Goal: Information Seeking & Learning: Learn about a topic

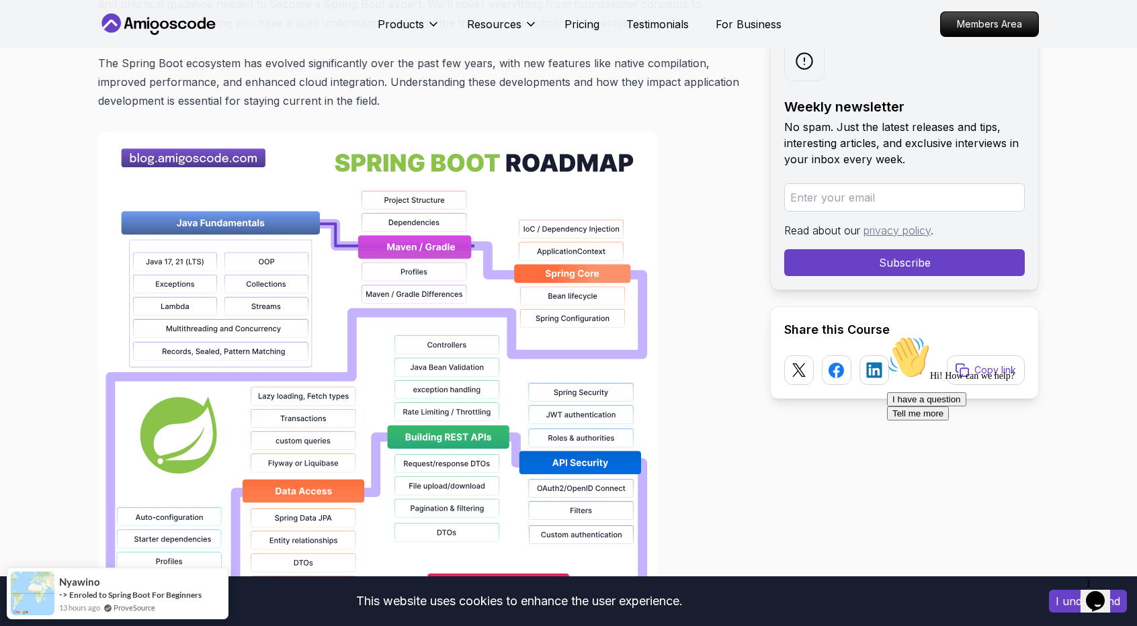
scroll to position [806, 0]
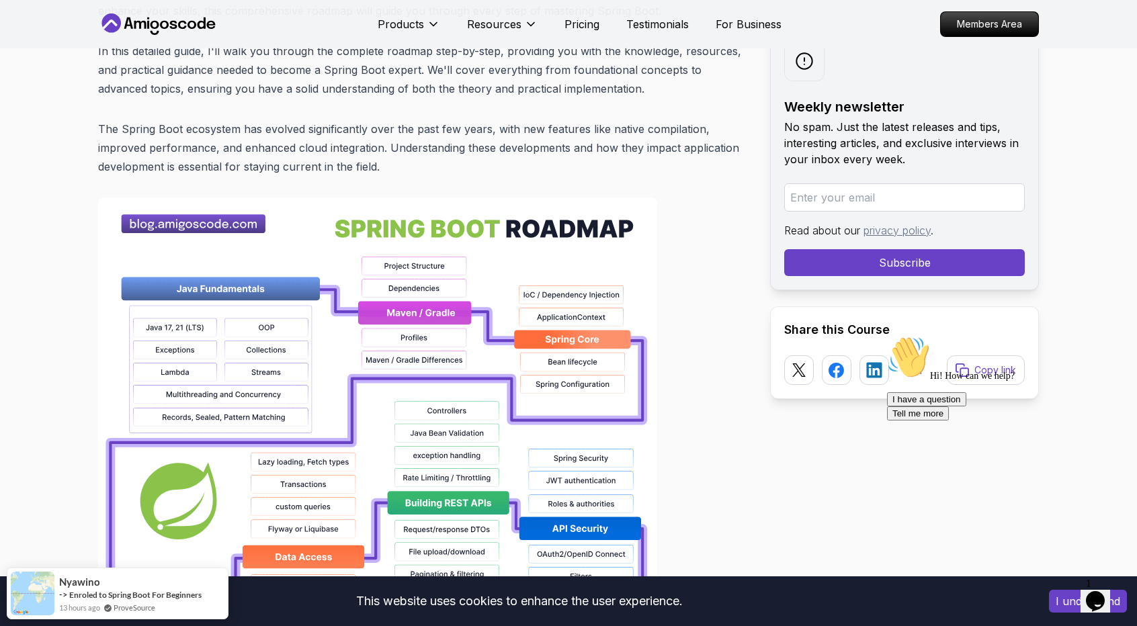
drag, startPoint x: 601, startPoint y: 140, endPoint x: 416, endPoint y: 241, distance: 210.8
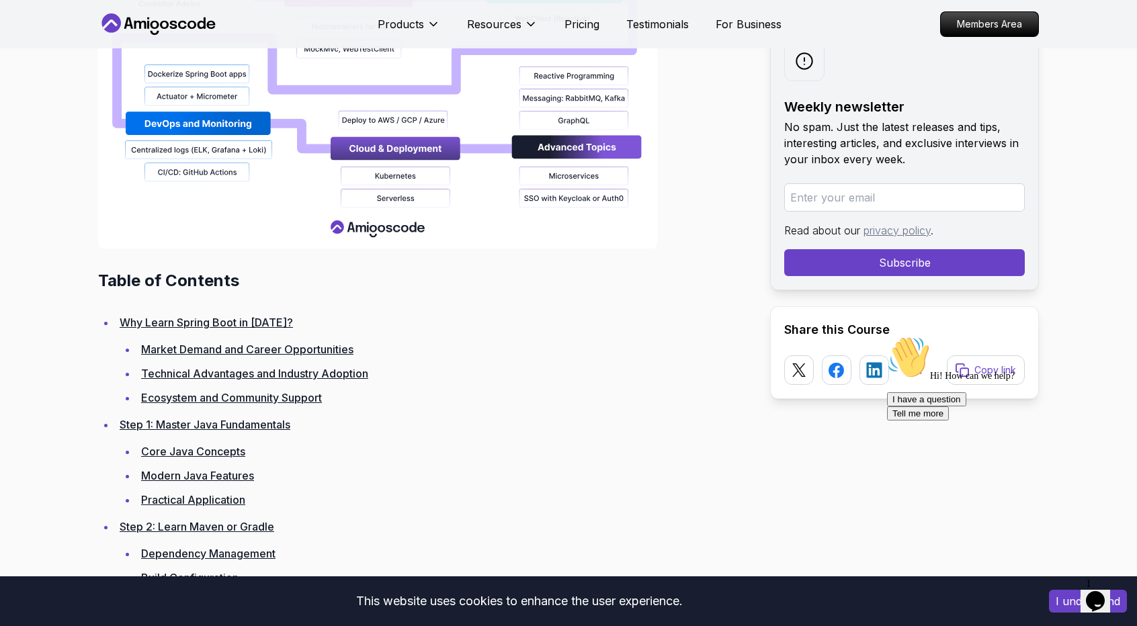
scroll to position [1613, 0]
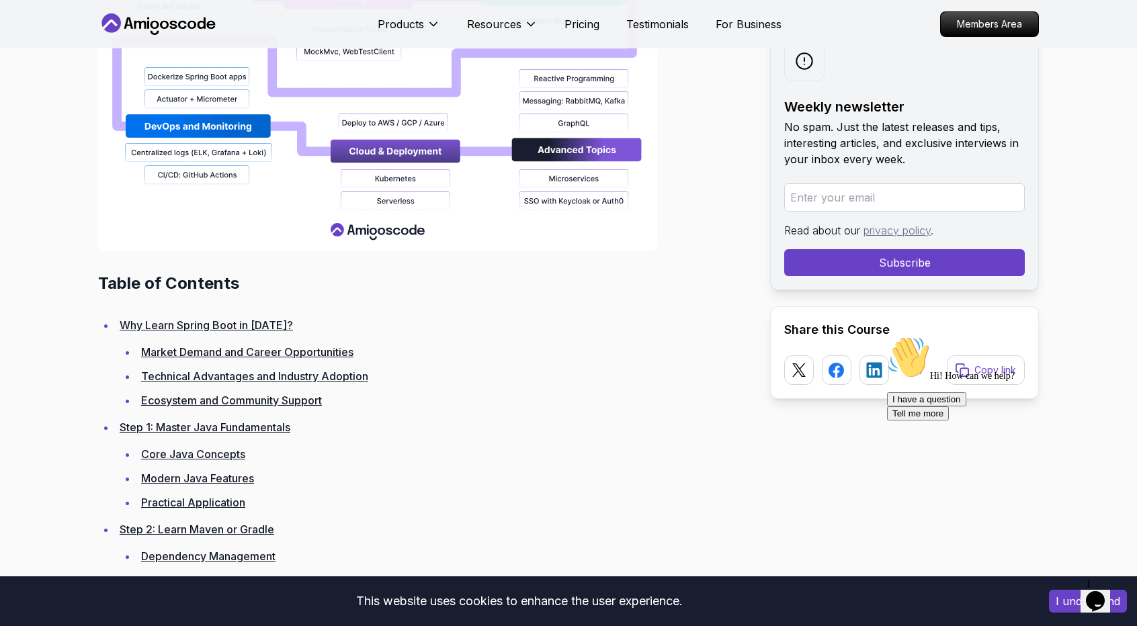
click at [230, 318] on link "Why Learn Spring Boot in [DATE]?" at bounding box center [206, 324] width 173 height 13
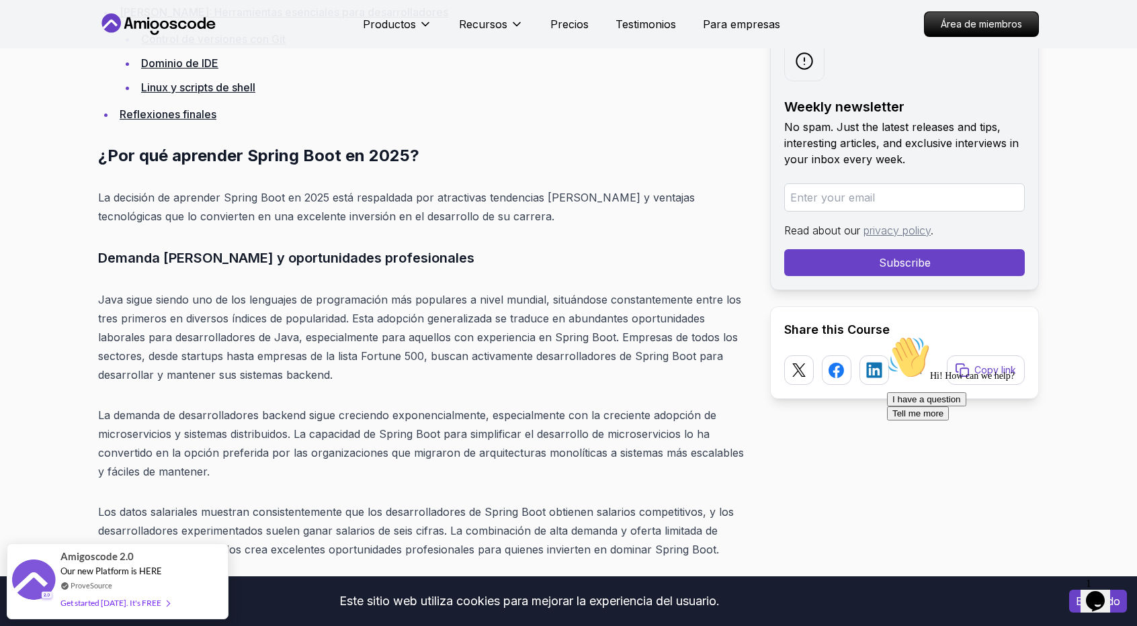
scroll to position [3522, 0]
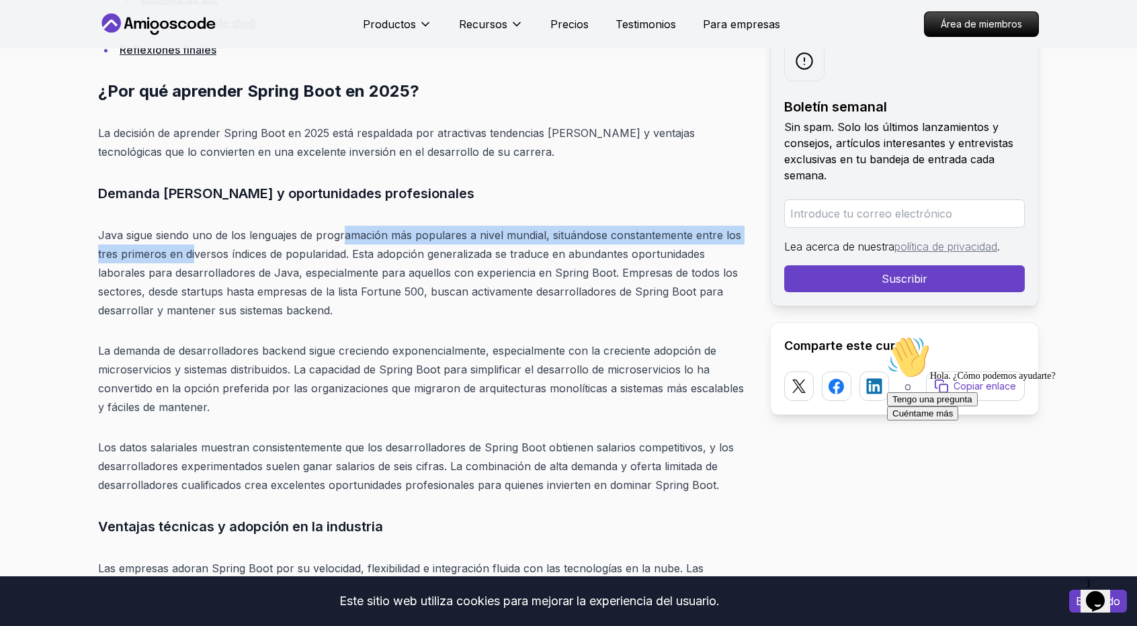
drag, startPoint x: 194, startPoint y: 244, endPoint x: 346, endPoint y: 242, distance: 152.5
click at [346, 242] on p "Java sigue siendo uno de los lenguajes de programación más populares a nivel mu…" at bounding box center [423, 273] width 650 height 94
drag, startPoint x: 439, startPoint y: 230, endPoint x: 697, endPoint y: 230, distance: 258.7
click at [697, 230] on font "Java sigue siendo uno de los lenguajes de programación más populares a nivel mu…" at bounding box center [419, 272] width 643 height 89
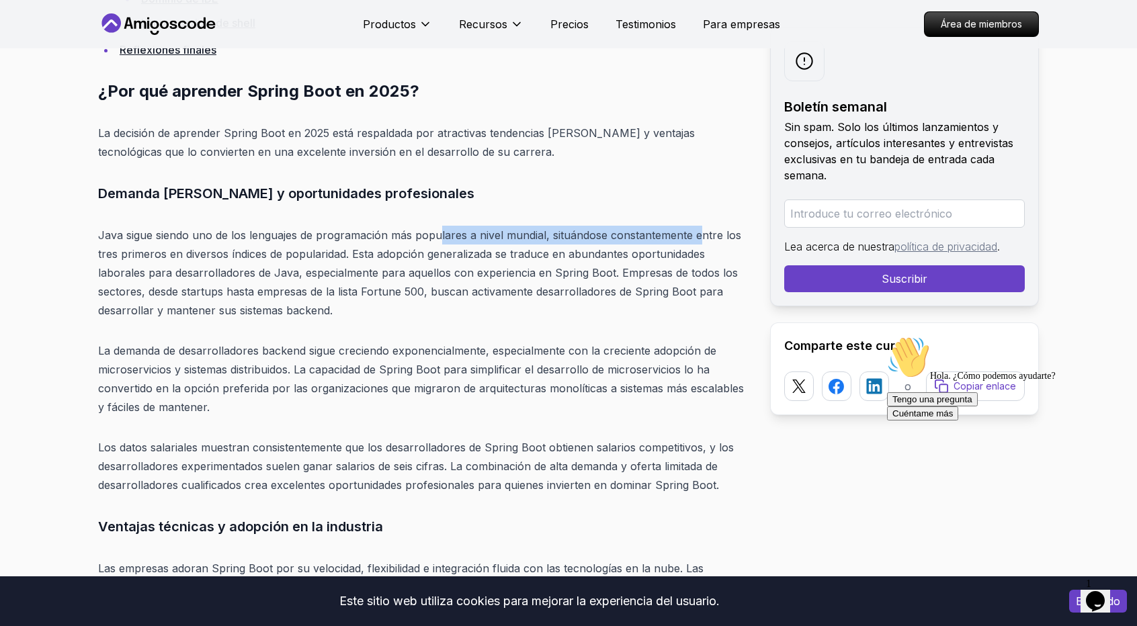
click at [697, 230] on font "Java sigue siendo uno de los lenguajes de programación más populares a nivel mu…" at bounding box center [419, 272] width 643 height 89
drag, startPoint x: 512, startPoint y: 224, endPoint x: 663, endPoint y: 224, distance: 151.2
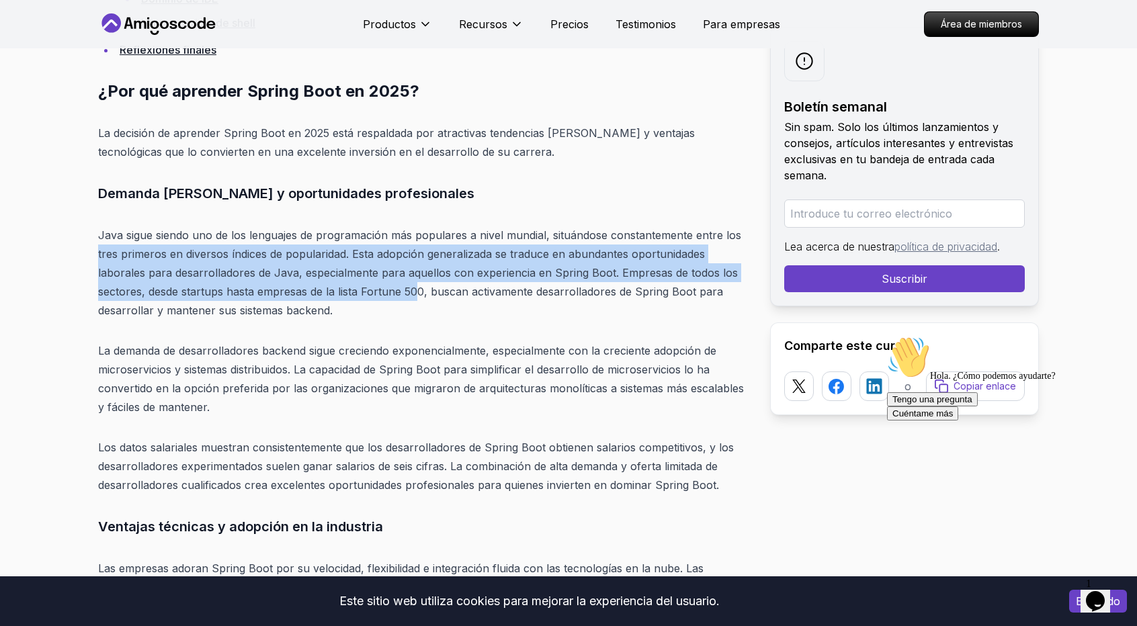
drag, startPoint x: 87, startPoint y: 251, endPoint x: 417, endPoint y: 297, distance: 333.1
click at [417, 297] on p "Java sigue siendo uno de los lenguajes de programación más populares a nivel mu…" at bounding box center [423, 273] width 650 height 94
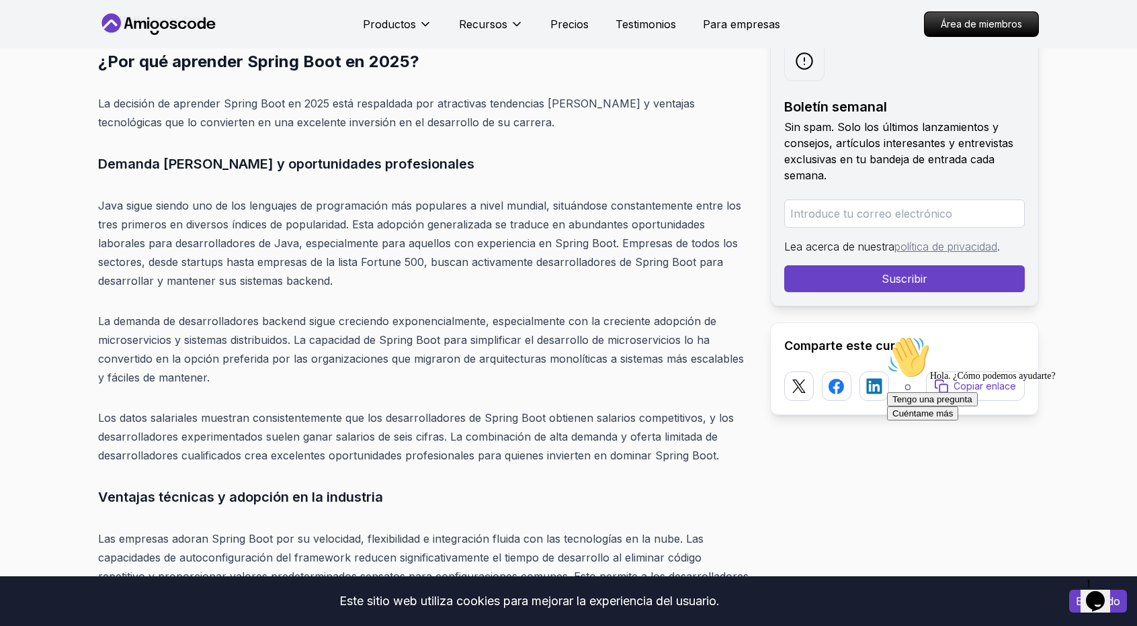
scroll to position [3657, 0]
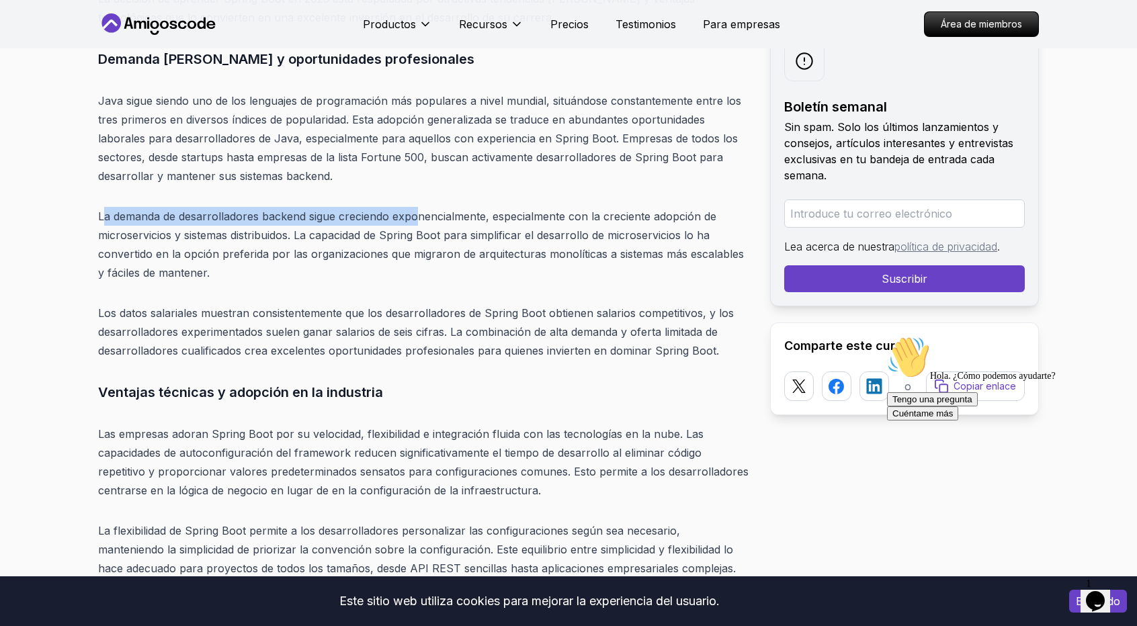
drag, startPoint x: 102, startPoint y: 212, endPoint x: 415, endPoint y: 209, distance: 313.1
click at [415, 210] on font "La demanda de desarrolladores backend sigue creciendo exponencialmente, especia…" at bounding box center [421, 245] width 646 height 70
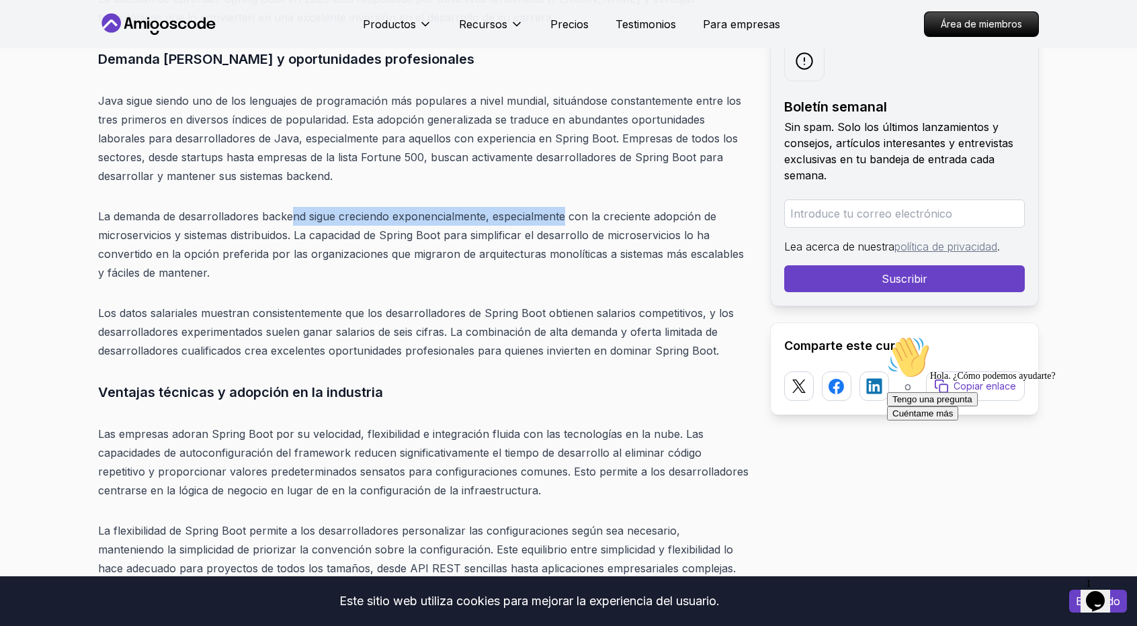
drag, startPoint x: 290, startPoint y: 211, endPoint x: 566, endPoint y: 206, distance: 275.5
click at [566, 207] on p "La demanda de desarrolladores backend sigue creciendo exponencialmente, especia…" at bounding box center [423, 244] width 650 height 75
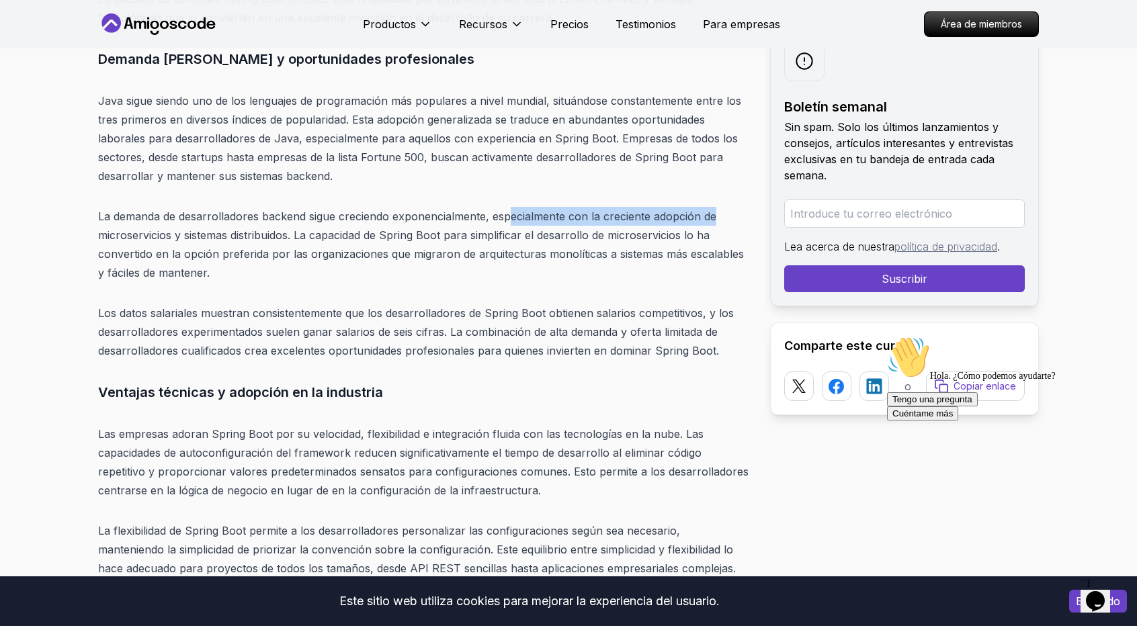
drag, startPoint x: 511, startPoint y: 208, endPoint x: 714, endPoint y: 222, distance: 203.4
click at [714, 222] on p "La demanda de desarrolladores backend sigue creciendo exponencialmente, especia…" at bounding box center [423, 244] width 650 height 75
click at [201, 237] on font "La demanda de desarrolladores backend sigue creciendo exponencialmente, especia…" at bounding box center [421, 245] width 646 height 70
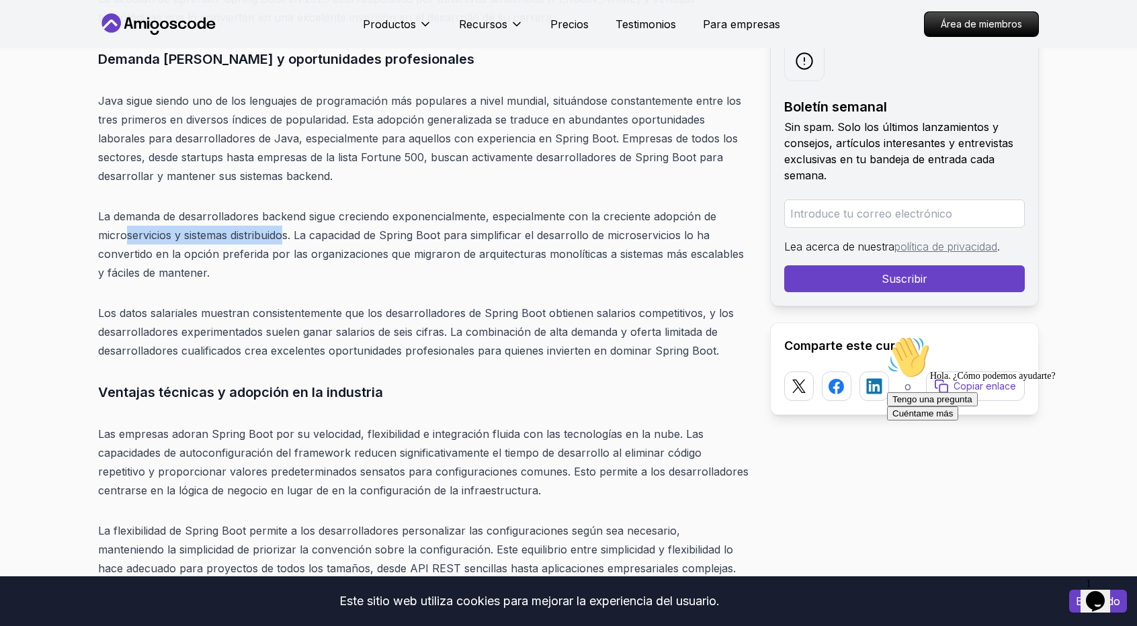
drag, startPoint x: 126, startPoint y: 232, endPoint x: 287, endPoint y: 229, distance: 161.3
click at [287, 229] on font "La demanda de desarrolladores backend sigue creciendo exponencialmente, especia…" at bounding box center [421, 245] width 646 height 70
drag, startPoint x: 335, startPoint y: 225, endPoint x: 446, endPoint y: 233, distance: 111.8
click at [446, 233] on p "La demanda de desarrolladores backend sigue creciendo exponencialmente, especia…" at bounding box center [423, 244] width 650 height 75
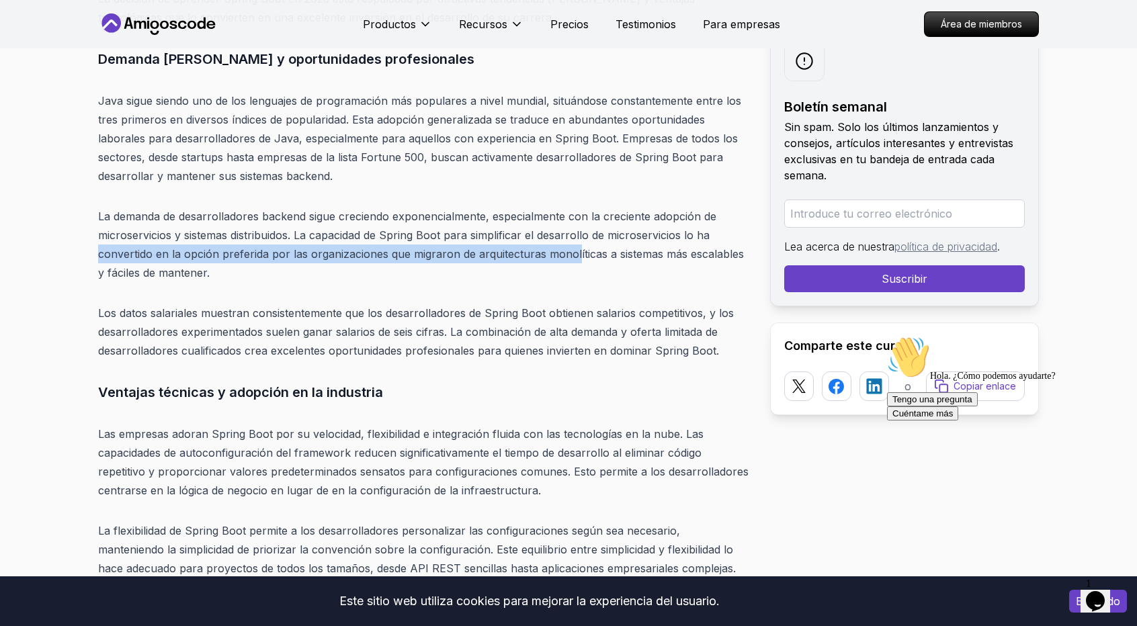
drag, startPoint x: 90, startPoint y: 253, endPoint x: 575, endPoint y: 244, distance: 485.2
click at [575, 244] on p "La demanda de desarrolladores backend sigue creciendo exponencialmente, especia…" at bounding box center [423, 244] width 650 height 75
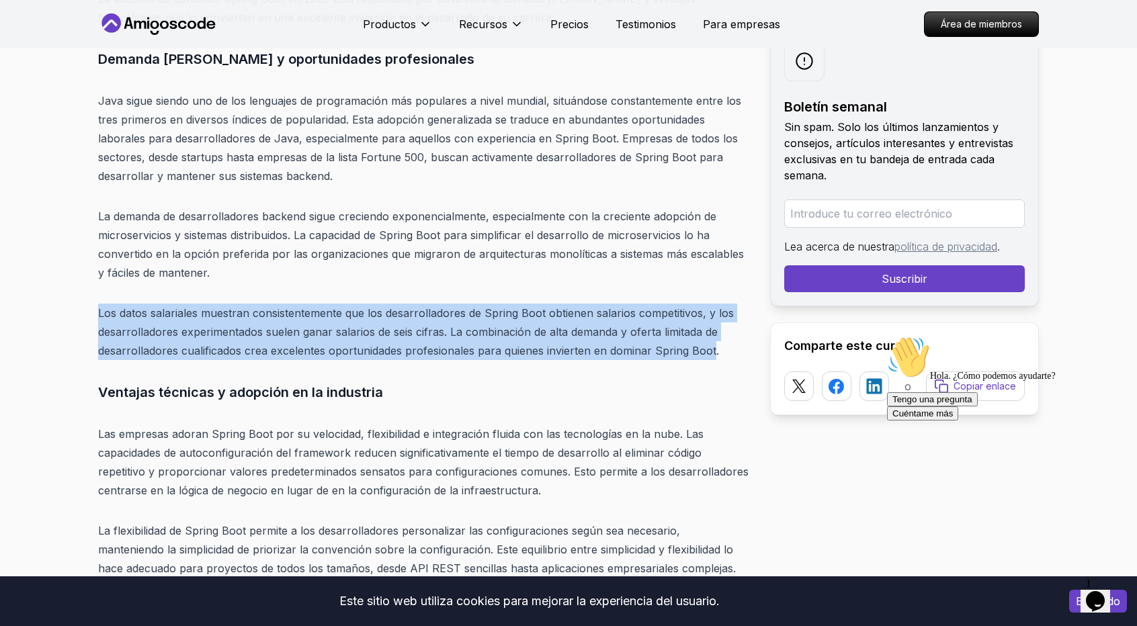
drag, startPoint x: 83, startPoint y: 314, endPoint x: 711, endPoint y: 344, distance: 629.0
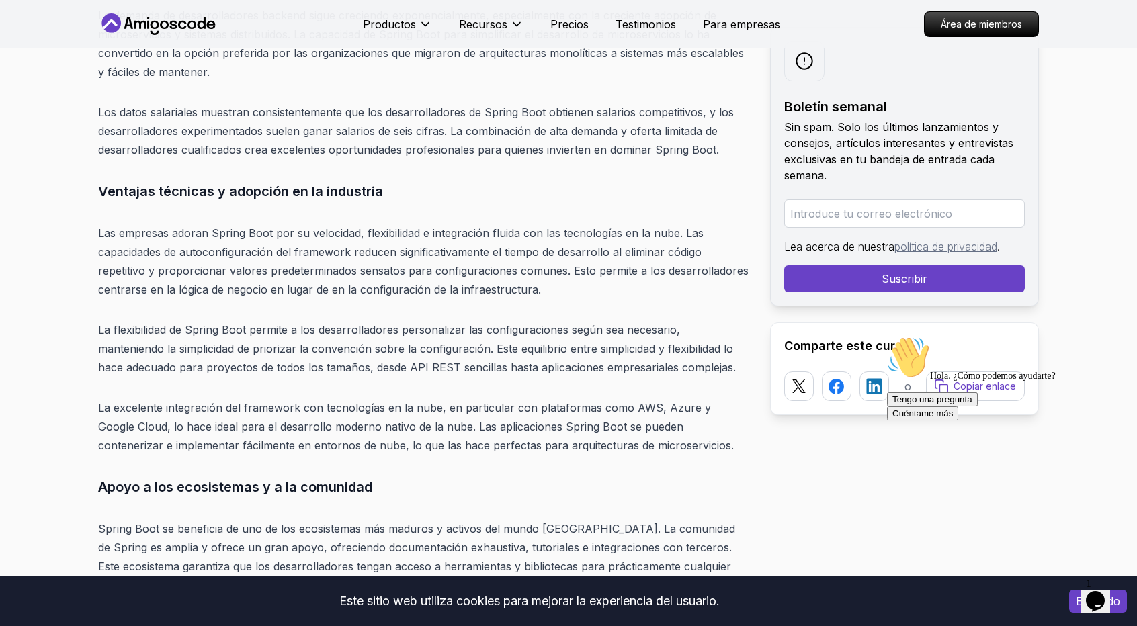
scroll to position [3858, 0]
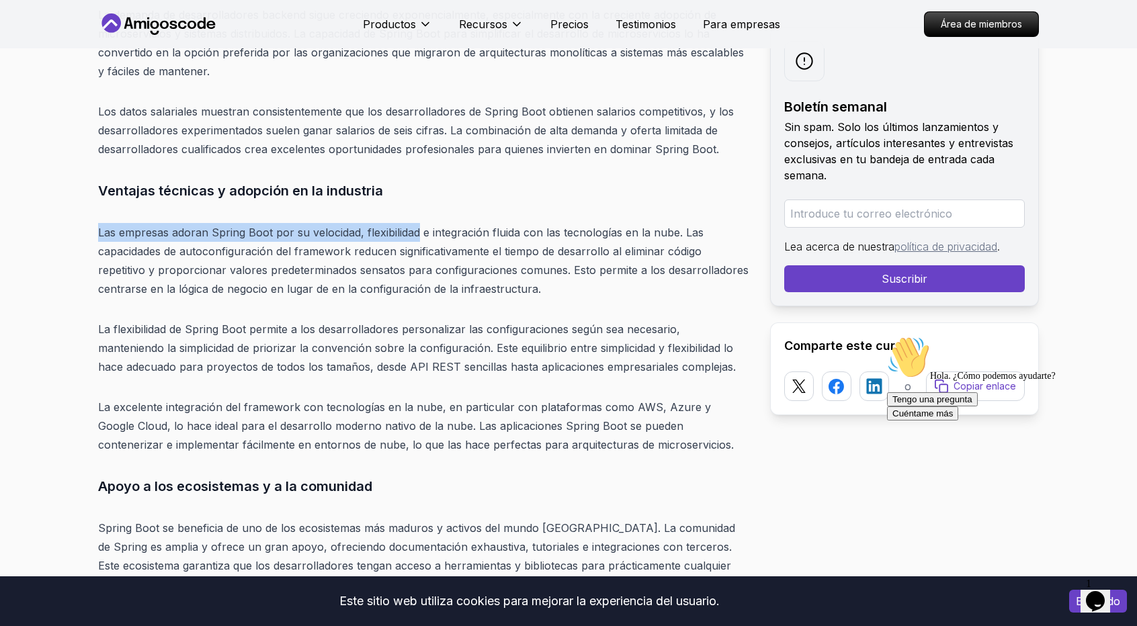
drag, startPoint x: 87, startPoint y: 216, endPoint x: 416, endPoint y: 226, distance: 329.4
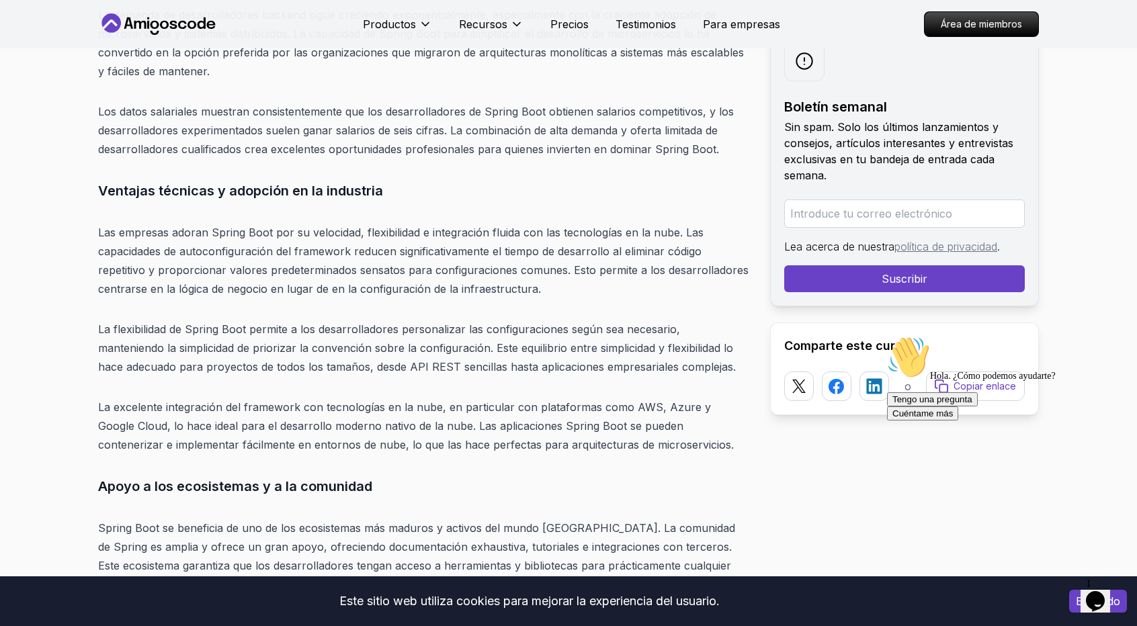
drag, startPoint x: 643, startPoint y: 230, endPoint x: 711, endPoint y: 230, distance: 67.9
click at [710, 230] on p "Las empresas adoran Spring Boot por su velocidad, flexibilidad e integración fl…" at bounding box center [423, 260] width 650 height 75
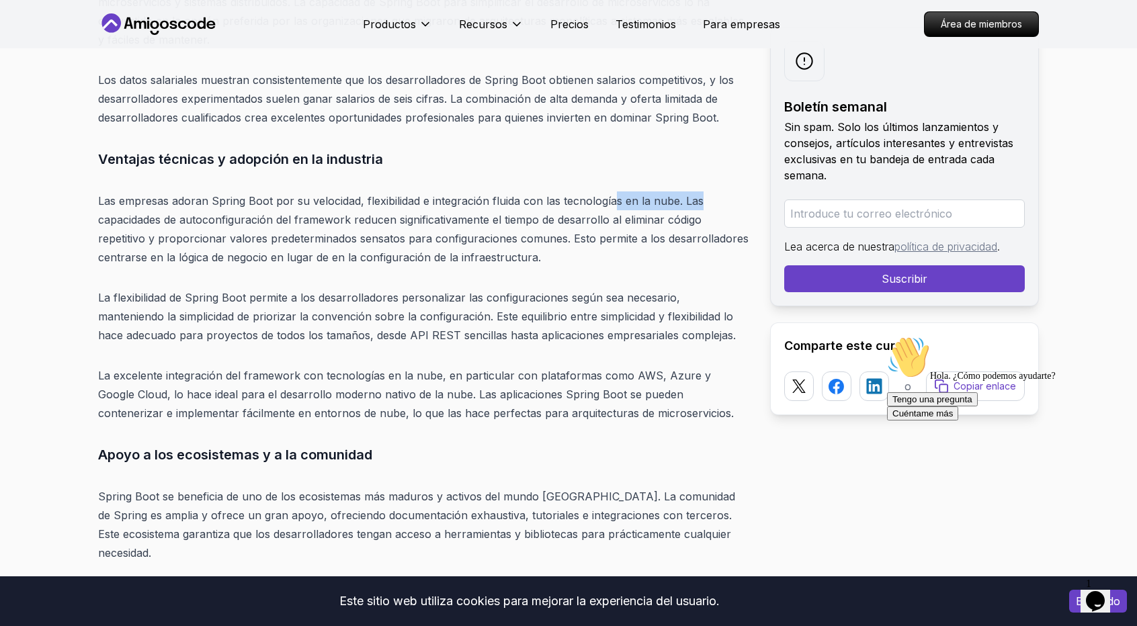
scroll to position [3925, 0]
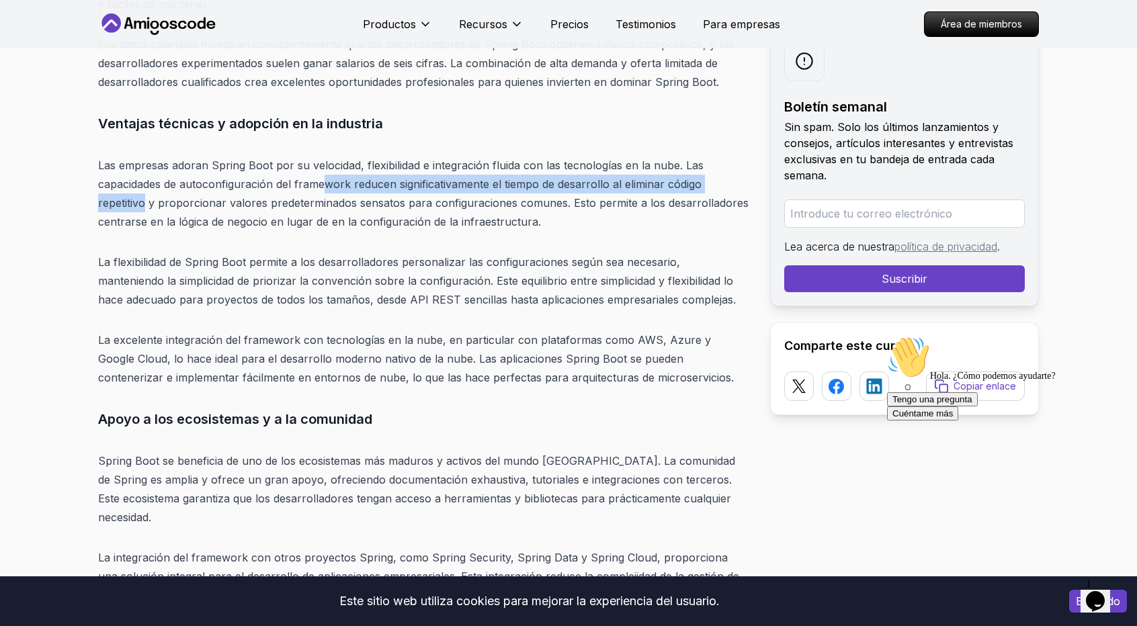
drag, startPoint x: 144, startPoint y: 194, endPoint x: 325, endPoint y: 191, distance: 181.4
click at [325, 191] on p "Las empresas adoran Spring Boot por su velocidad, flexibilidad e integración fl…" at bounding box center [423, 193] width 650 height 75
click at [370, 189] on font "Las empresas adoran Spring Boot por su velocidad, flexibilidad e integración fl…" at bounding box center [423, 194] width 650 height 70
drag, startPoint x: 470, startPoint y: 193, endPoint x: 668, endPoint y: 177, distance: 198.2
click at [668, 177] on p "Las empresas adoran Spring Boot por su velocidad, flexibilidad e integración fl…" at bounding box center [423, 193] width 650 height 75
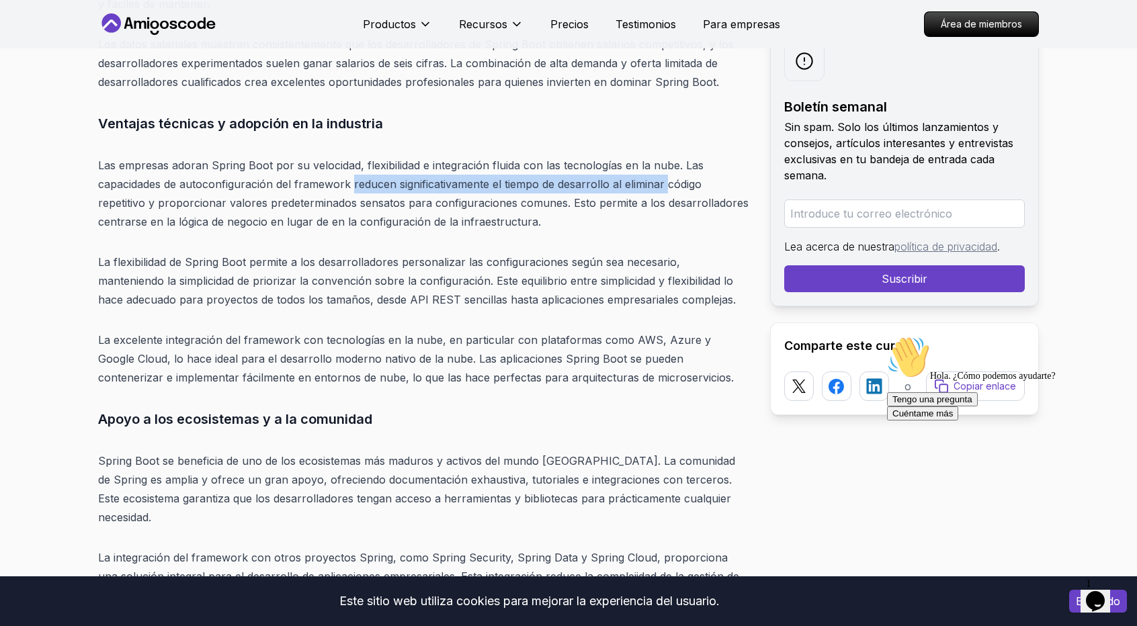
click at [374, 185] on font "Las empresas adoran Spring Boot por su velocidad, flexibilidad e integración fl…" at bounding box center [423, 194] width 650 height 70
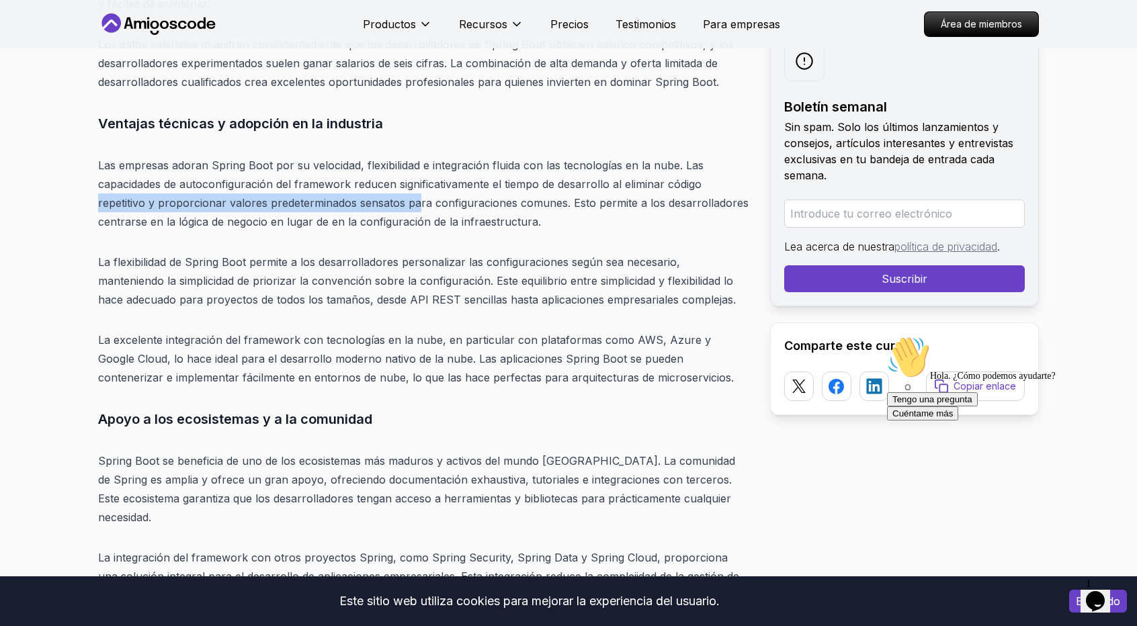
drag, startPoint x: 85, startPoint y: 205, endPoint x: 415, endPoint y: 205, distance: 329.9
click at [445, 201] on font "Las empresas adoran Spring Boot por su velocidad, flexibilidad e integración fl…" at bounding box center [423, 194] width 650 height 70
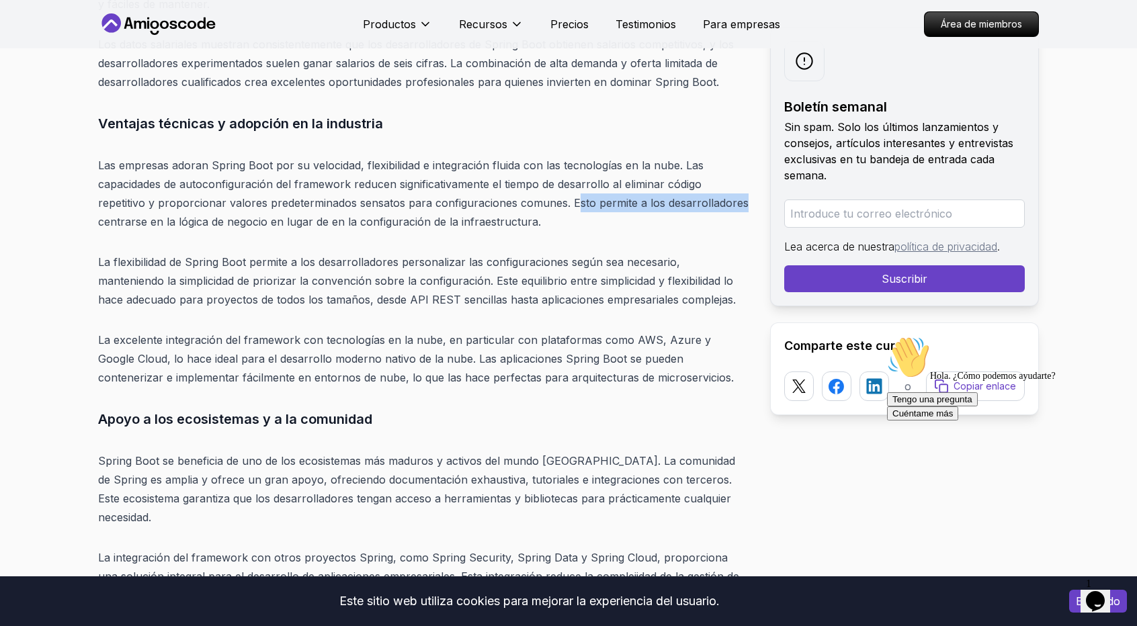
drag, startPoint x: 610, startPoint y: 194, endPoint x: 749, endPoint y: 196, distance: 139.1
drag, startPoint x: 98, startPoint y: 225, endPoint x: 449, endPoint y: 208, distance: 351.2
click at [448, 208] on font "Las empresas adoran Spring Boot por su velocidad, flexibilidad e integración fl…" at bounding box center [423, 194] width 650 height 70
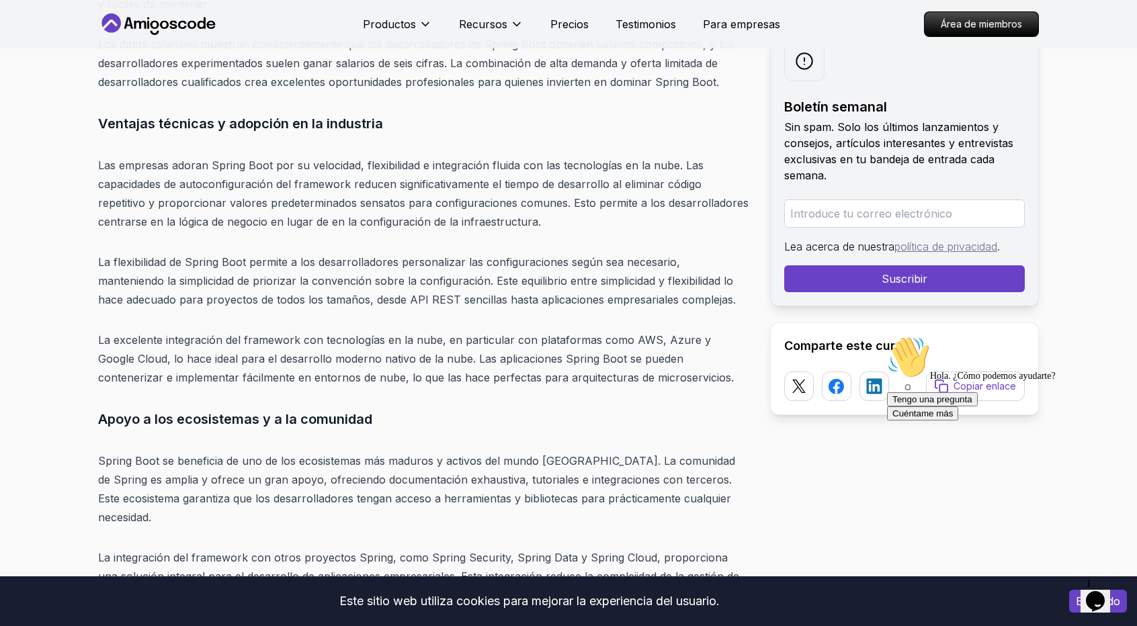
click at [454, 226] on font "Las empresas adoran Spring Boot por su velocidad, flexibilidad e integración fl…" at bounding box center [423, 194] width 650 height 70
drag, startPoint x: 101, startPoint y: 269, endPoint x: 530, endPoint y: 268, distance: 429.4
click at [530, 268] on p "La flexibilidad de Spring Boot permite a los desarrolladores personalizar las c…" at bounding box center [423, 281] width 650 height 56
click at [679, 211] on p "Las empresas adoran Spring Boot por su velocidad, flexibilidad e integración fl…" at bounding box center [423, 193] width 650 height 75
drag, startPoint x: 481, startPoint y: 281, endPoint x: 500, endPoint y: 281, distance: 18.8
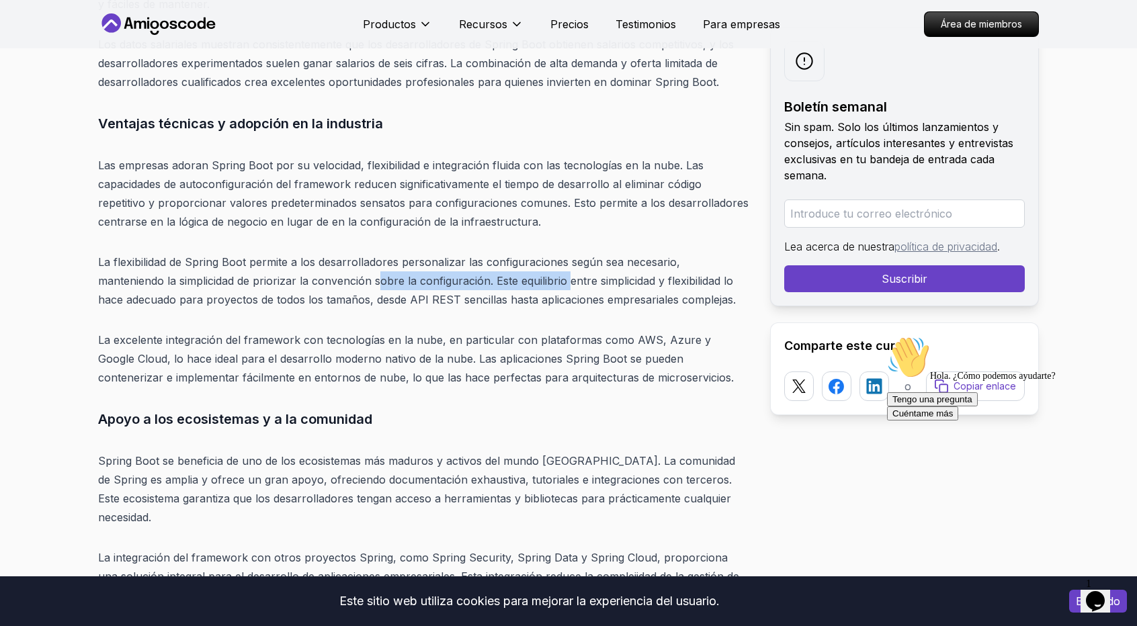
click at [500, 281] on font "La flexibilidad de Spring Boot permite a los desarrolladores personalizar las c…" at bounding box center [417, 280] width 638 height 51
click at [649, 253] on p "La flexibilidad de Spring Boot permite a los desarrolladores personalizar las c…" at bounding box center [423, 281] width 650 height 56
drag, startPoint x: 520, startPoint y: 282, endPoint x: 613, endPoint y: 277, distance: 93.5
click at [607, 277] on font "La flexibilidad de Spring Boot permite a los desarrolladores personalizar las c…" at bounding box center [417, 280] width 638 height 51
click at [644, 273] on font "La flexibilidad de Spring Boot permite a los desarrolladores personalizar las c…" at bounding box center [417, 280] width 638 height 51
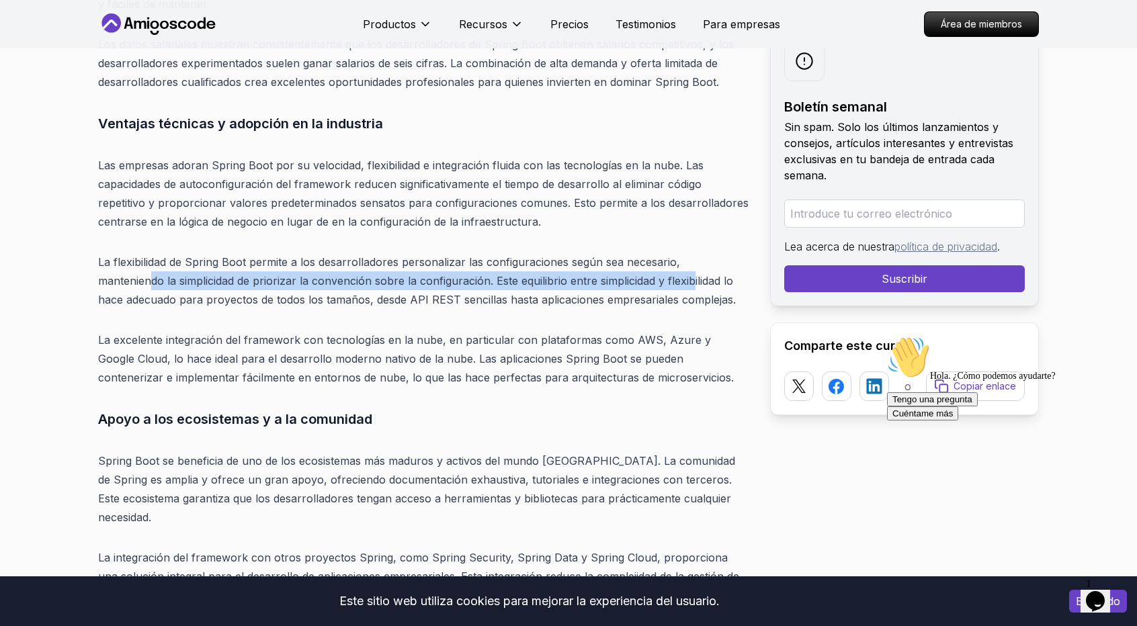
drag, startPoint x: 626, startPoint y: 276, endPoint x: 748, endPoint y: 249, distance: 124.5
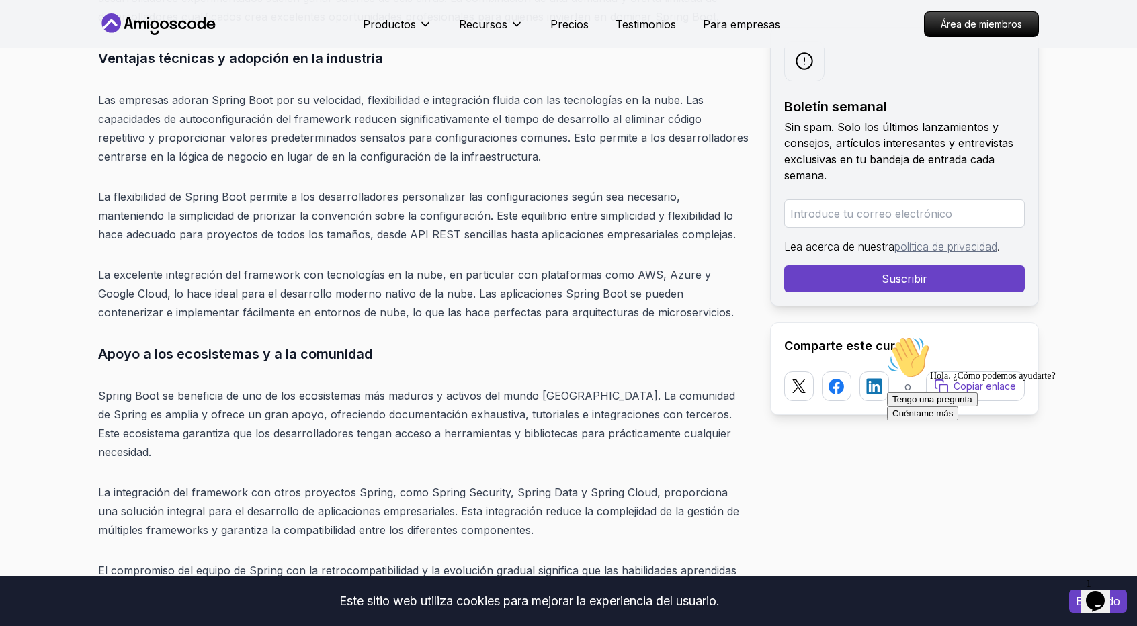
scroll to position [3992, 0]
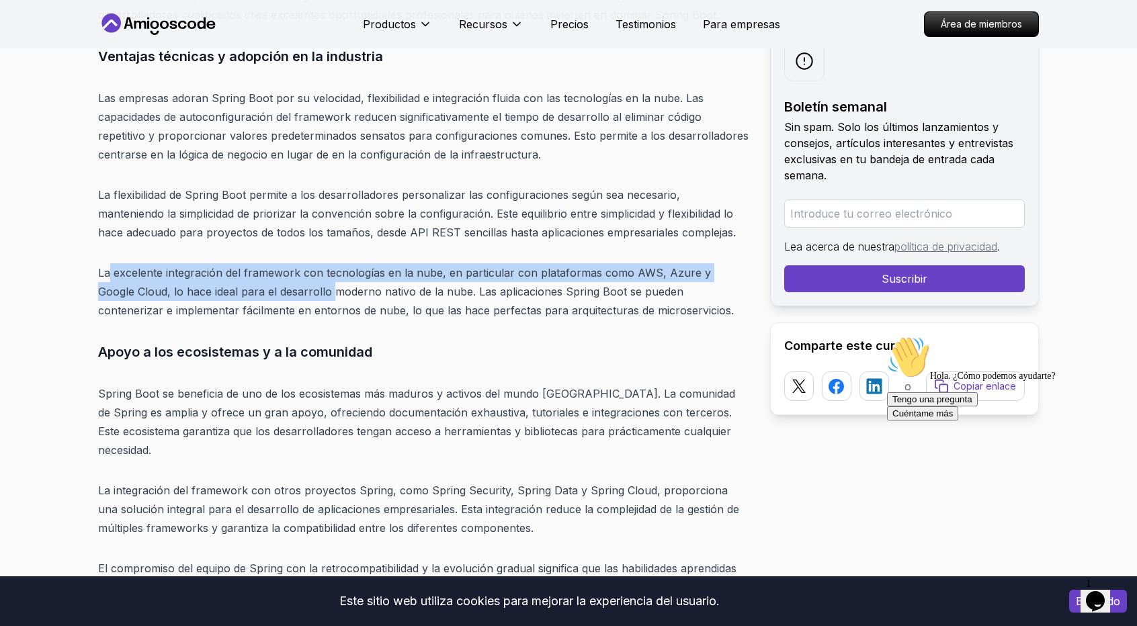
drag, startPoint x: 114, startPoint y: 277, endPoint x: 297, endPoint y: 284, distance: 183.5
click at [297, 284] on font "La excelente integración del framework con tecnologías en la nube, en particula…" at bounding box center [416, 291] width 636 height 51
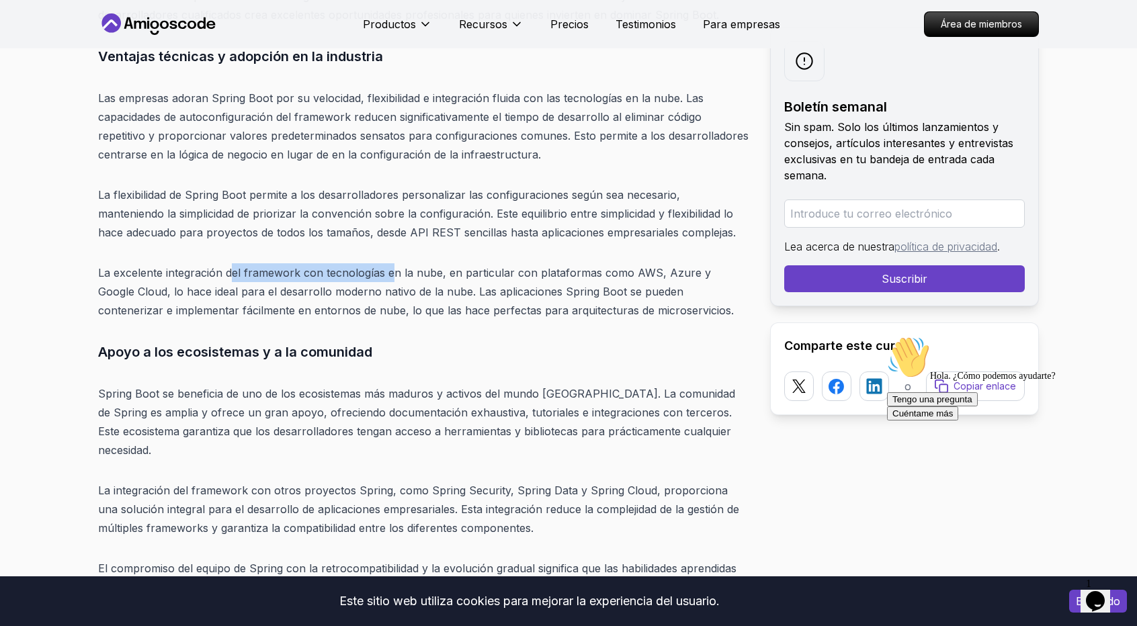
drag, startPoint x: 234, startPoint y: 271, endPoint x: 389, endPoint y: 261, distance: 155.5
drag, startPoint x: 92, startPoint y: 273, endPoint x: 215, endPoint y: 272, distance: 123.0
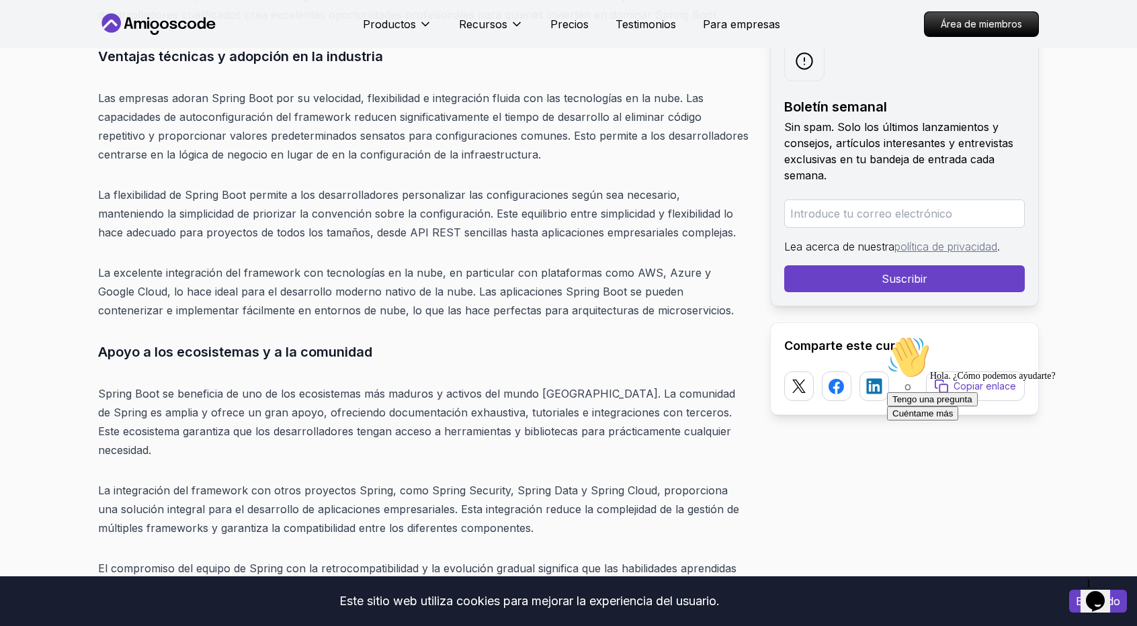
drag, startPoint x: 204, startPoint y: 274, endPoint x: 373, endPoint y: 253, distance: 169.9
drag, startPoint x: 445, startPoint y: 273, endPoint x: 620, endPoint y: 243, distance: 178.0
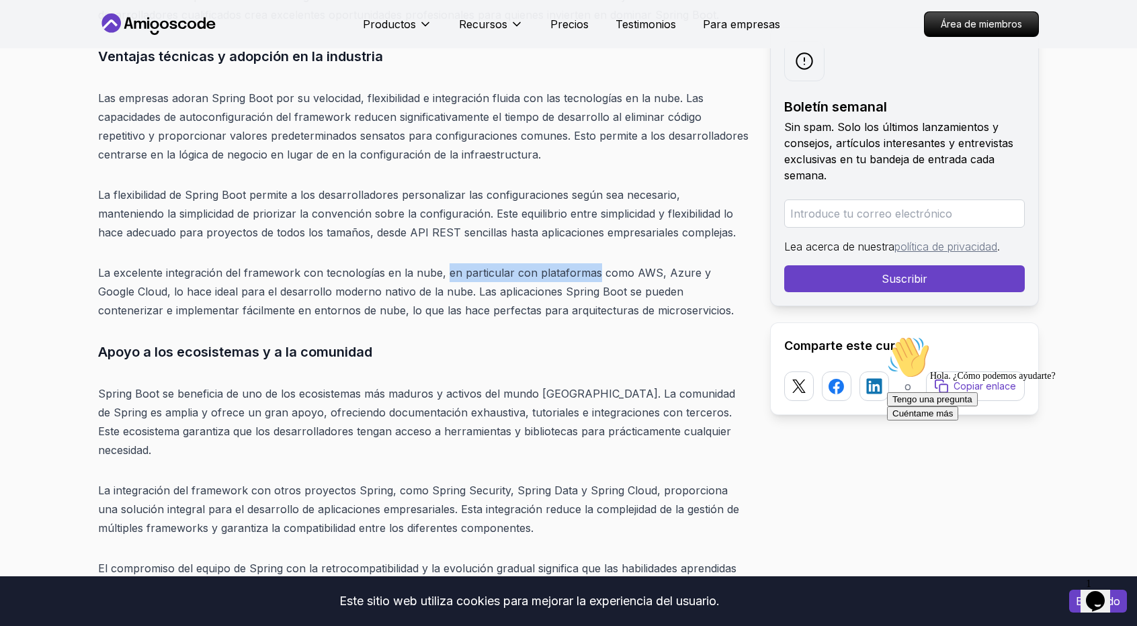
drag, startPoint x: 644, startPoint y: 270, endPoint x: 675, endPoint y: 265, distance: 31.3
click at [665, 267] on font "La excelente integración del framework con tecnologías en la nube, en particula…" at bounding box center [416, 291] width 636 height 51
click at [675, 266] on font "La excelente integración del framework con tecnologías en la nube, en particula…" at bounding box center [416, 291] width 636 height 51
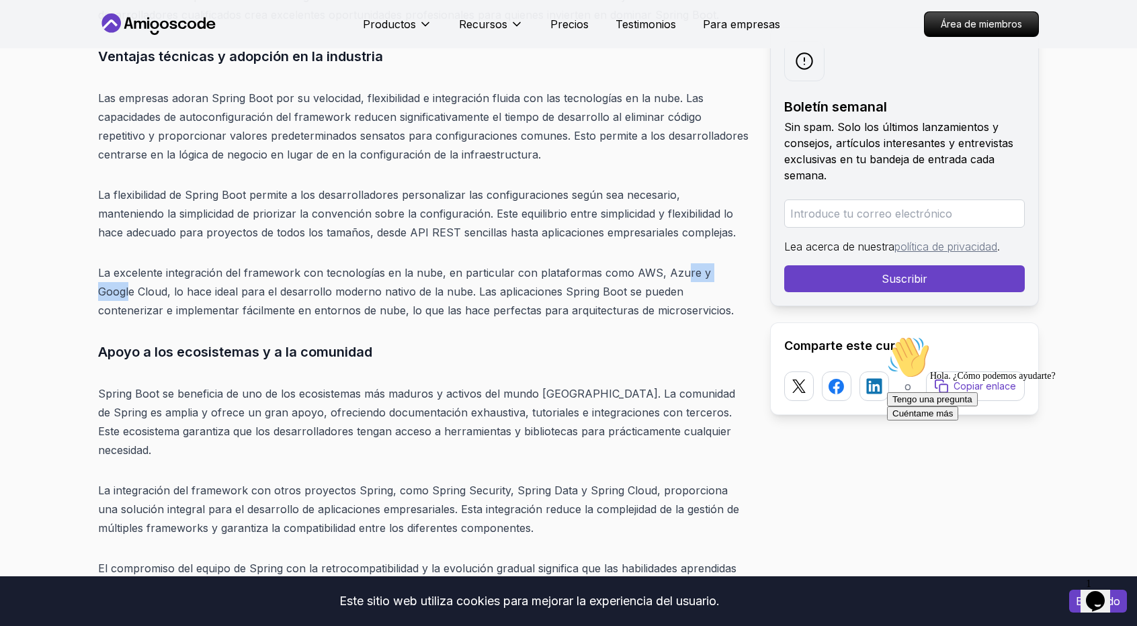
drag, startPoint x: 676, startPoint y: 273, endPoint x: 732, endPoint y: 271, distance: 55.8
click at [732, 271] on font "La excelente integración del framework con tecnologías en la nube, en particula…" at bounding box center [416, 291] width 636 height 51
drag, startPoint x: 133, startPoint y: 280, endPoint x: 177, endPoint y: 277, distance: 44.5
click at [175, 277] on p "La excelente integración del framework con tecnologías en la nube, en particula…" at bounding box center [423, 291] width 650 height 56
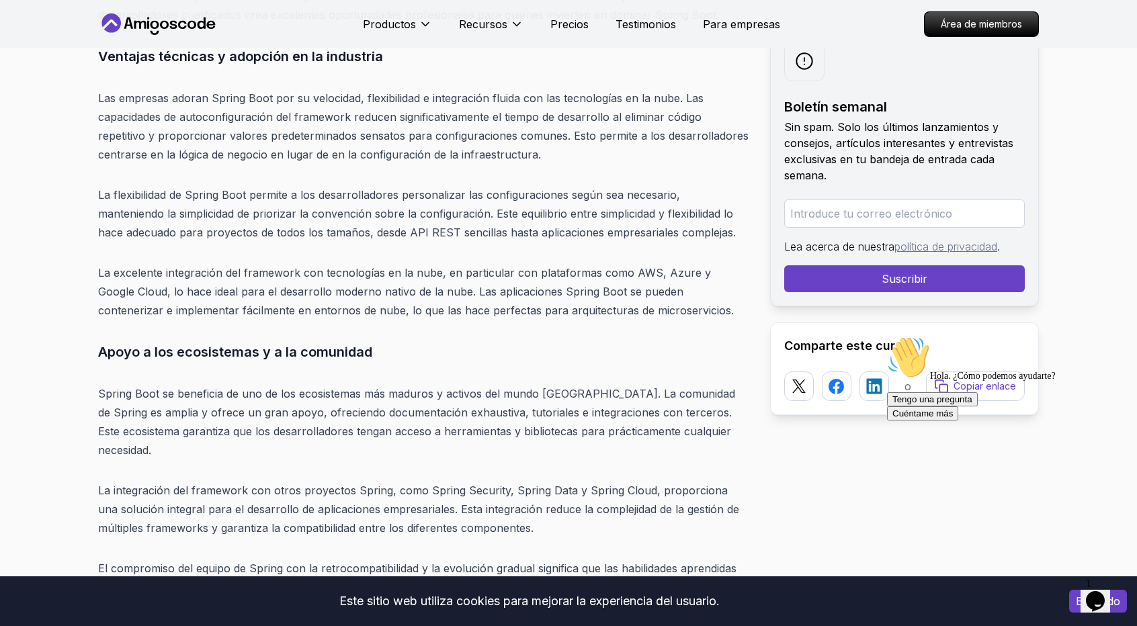
click at [248, 277] on font "La excelente integración del framework con tecnologías en la nube, en particula…" at bounding box center [416, 291] width 636 height 51
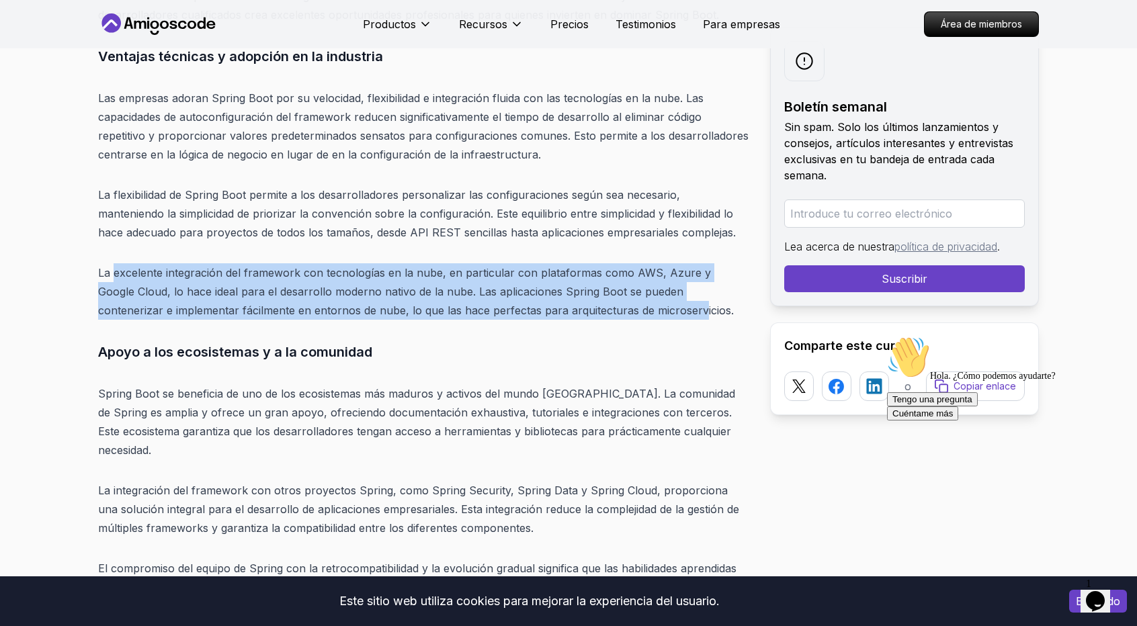
drag, startPoint x: 116, startPoint y: 273, endPoint x: 648, endPoint y: 318, distance: 534.7
click at [648, 318] on p "La excelente integración del framework con tecnologías en la nube, en particula…" at bounding box center [423, 291] width 650 height 56
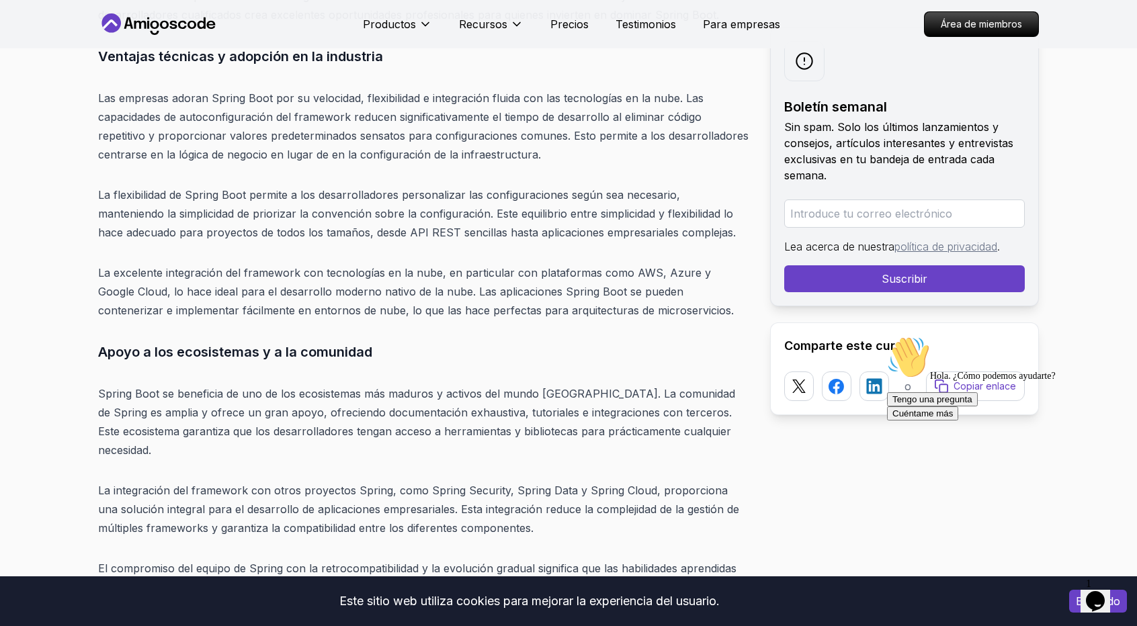
click at [650, 318] on p "La excelente integración del framework con tecnologías en la nube, en particula…" at bounding box center [423, 291] width 650 height 56
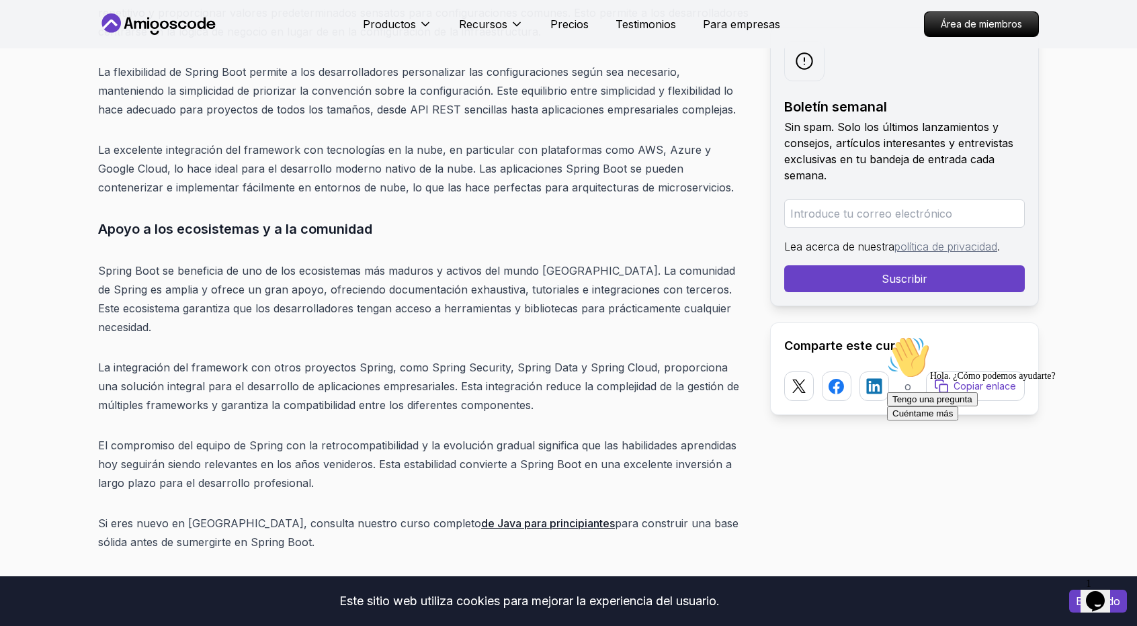
scroll to position [4127, 0]
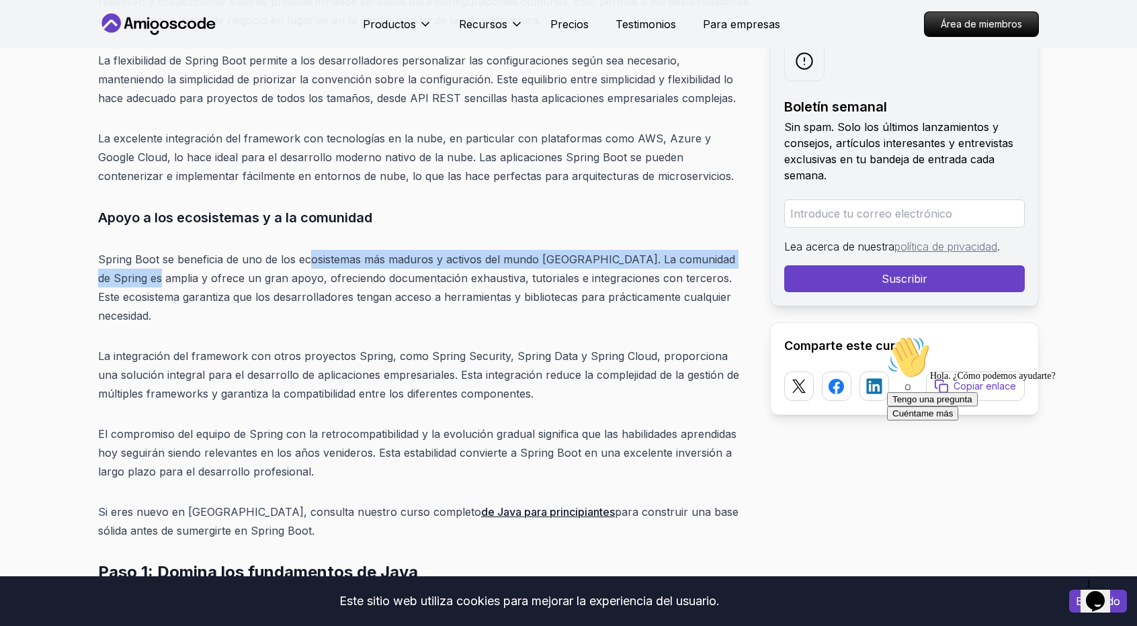
drag, startPoint x: 120, startPoint y: 268, endPoint x: 327, endPoint y: 263, distance: 206.3
click at [325, 263] on p "Spring Boot se beneficia de uno de los ecosistemas más maduros y activos del mu…" at bounding box center [423, 287] width 650 height 75
click at [327, 263] on font "Spring Boot se beneficia de uno de los ecosistemas más maduros y activos del mu…" at bounding box center [416, 288] width 637 height 70
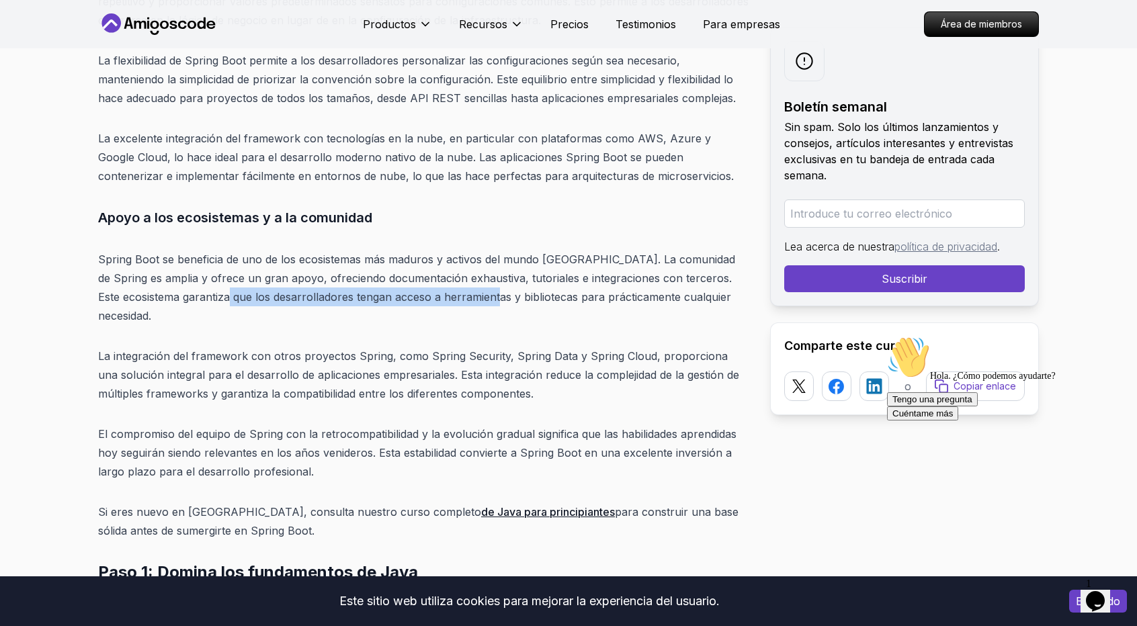
drag, startPoint x: 210, startPoint y: 298, endPoint x: 472, endPoint y: 287, distance: 262.3
click at [472, 287] on p "Spring Boot se beneficia de uno de los ecosistemas más maduros y activos del mu…" at bounding box center [423, 287] width 650 height 75
drag, startPoint x: 490, startPoint y: 275, endPoint x: 711, endPoint y: 275, distance: 221.1
click at [658, 275] on font "Spring Boot se beneficia de uno de los ecosistemas más maduros y activos del mu…" at bounding box center [416, 288] width 637 height 70
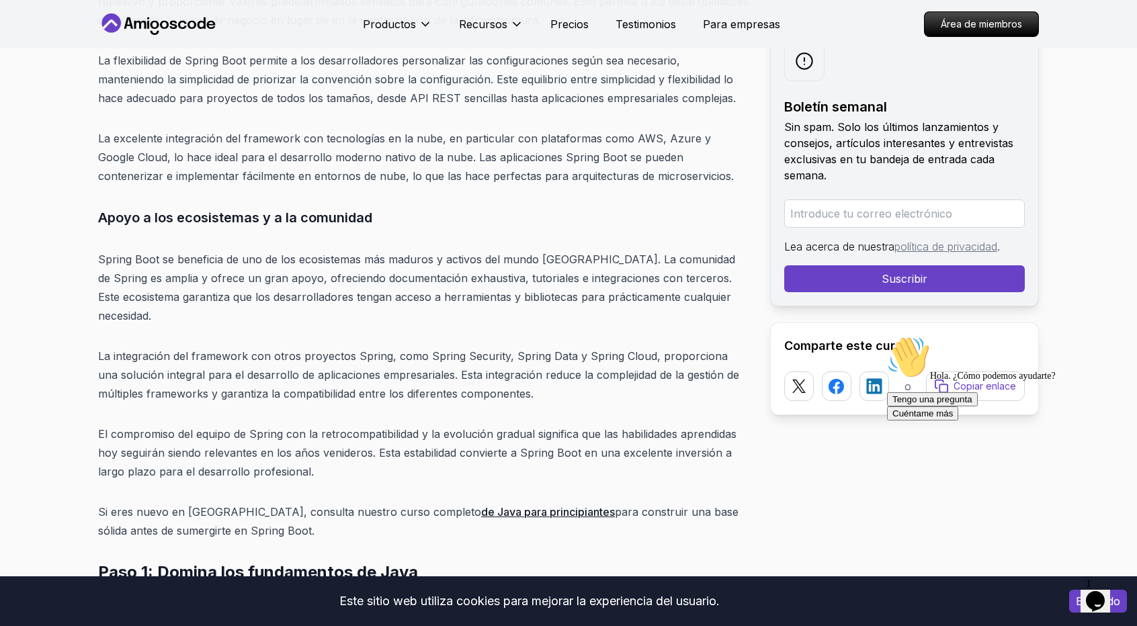
click at [711, 275] on p "Spring Boot se beneficia de uno de los ecosistemas más maduros y activos del mu…" at bounding box center [423, 287] width 650 height 75
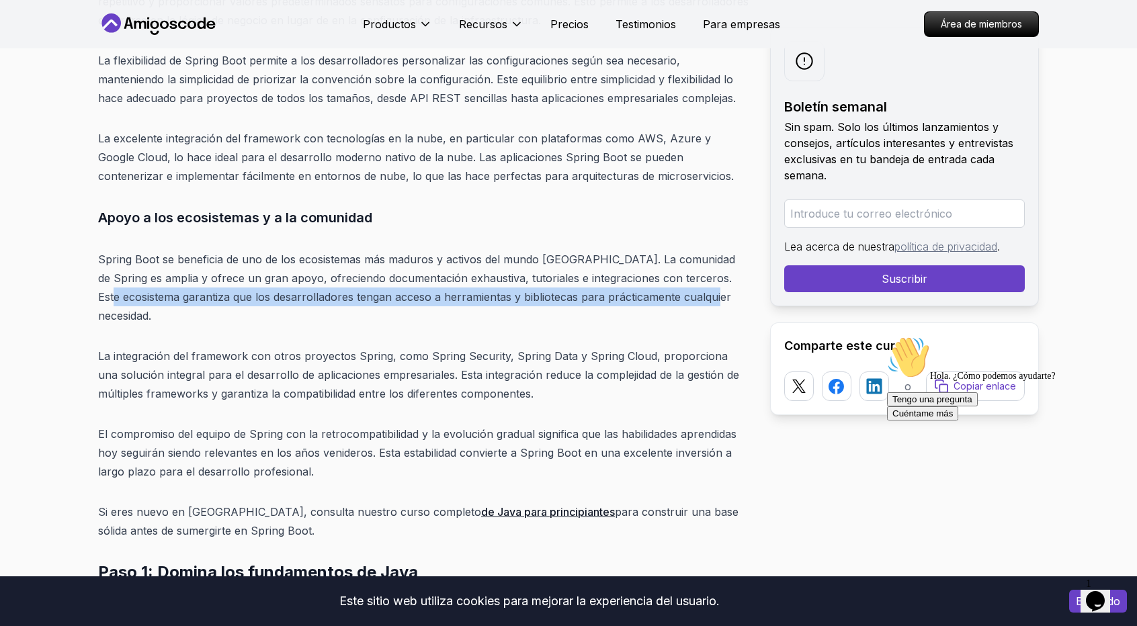
drag, startPoint x: 90, startPoint y: 298, endPoint x: 736, endPoint y: 289, distance: 646.4
click at [736, 289] on p "Spring Boot se beneficia de uno de los ecosistemas más maduros y activos del mu…" at bounding box center [423, 287] width 650 height 75
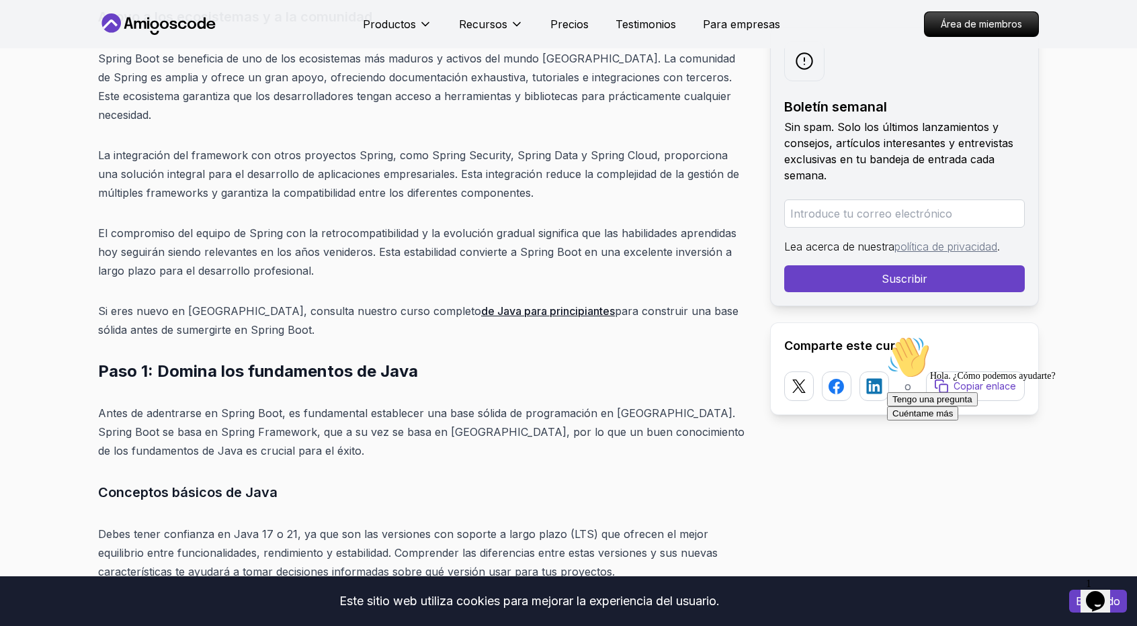
scroll to position [4328, 0]
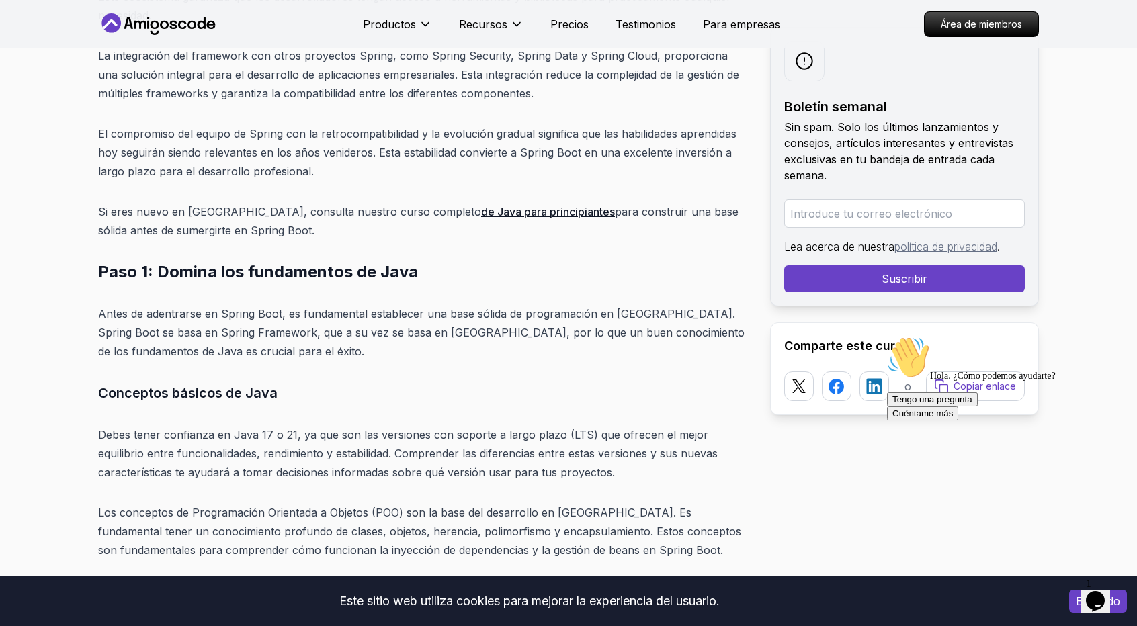
scroll to position [4463, 0]
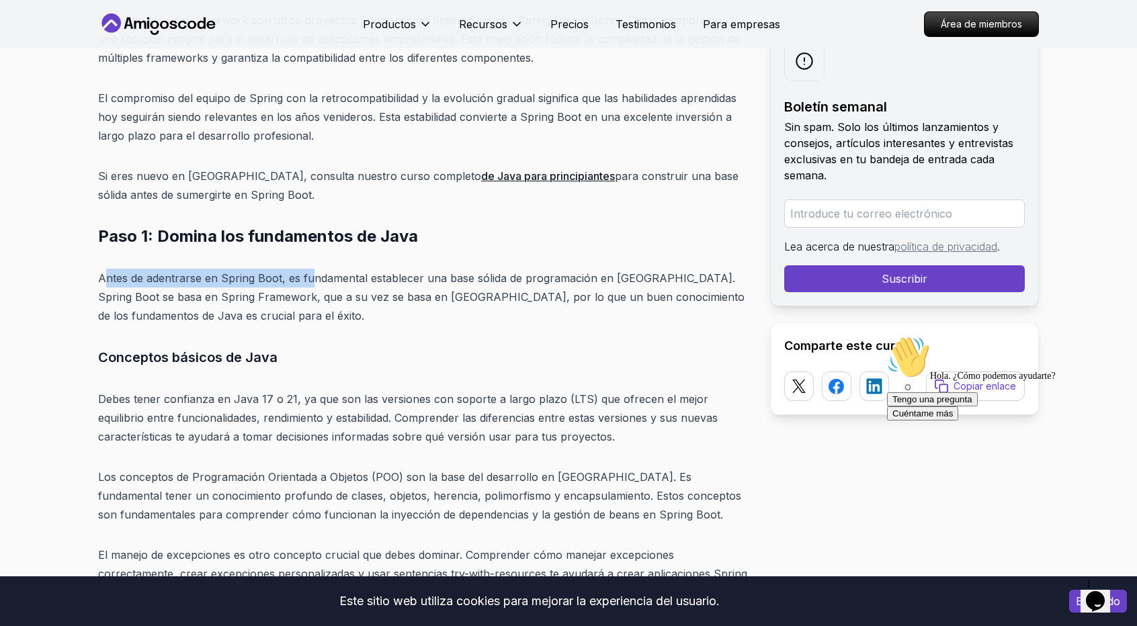
drag, startPoint x: 105, startPoint y: 251, endPoint x: 312, endPoint y: 243, distance: 207.1
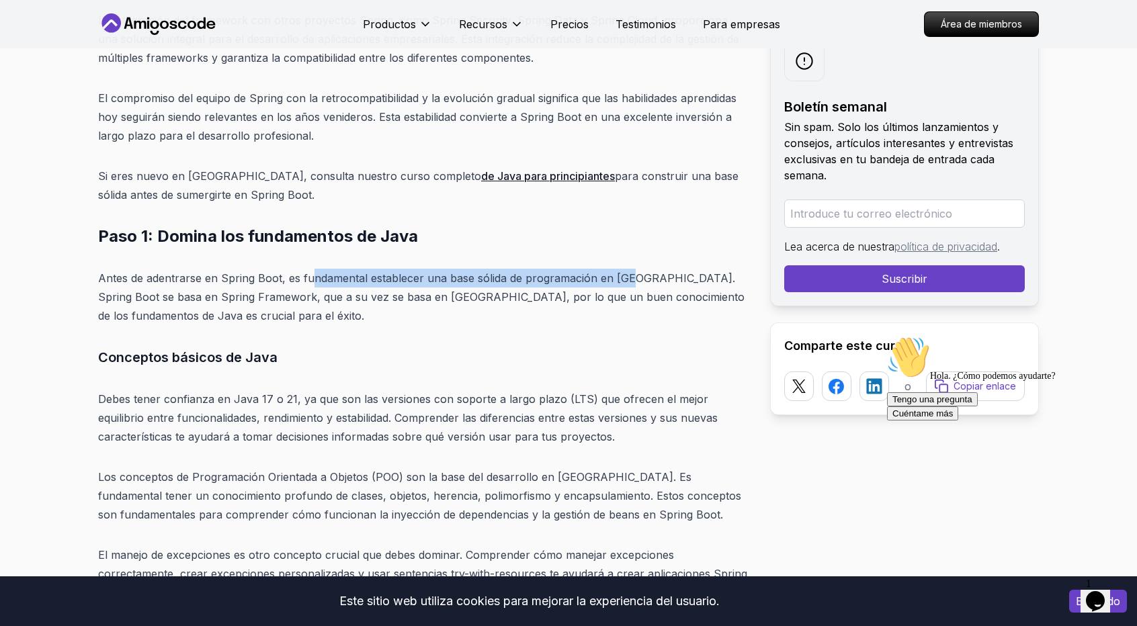
drag, startPoint x: 352, startPoint y: 264, endPoint x: 629, endPoint y: 255, distance: 277.0
click at [629, 271] on font "Antes de adentrarse en Spring Boot, es fundamental establecer una base sólida d…" at bounding box center [421, 296] width 646 height 51
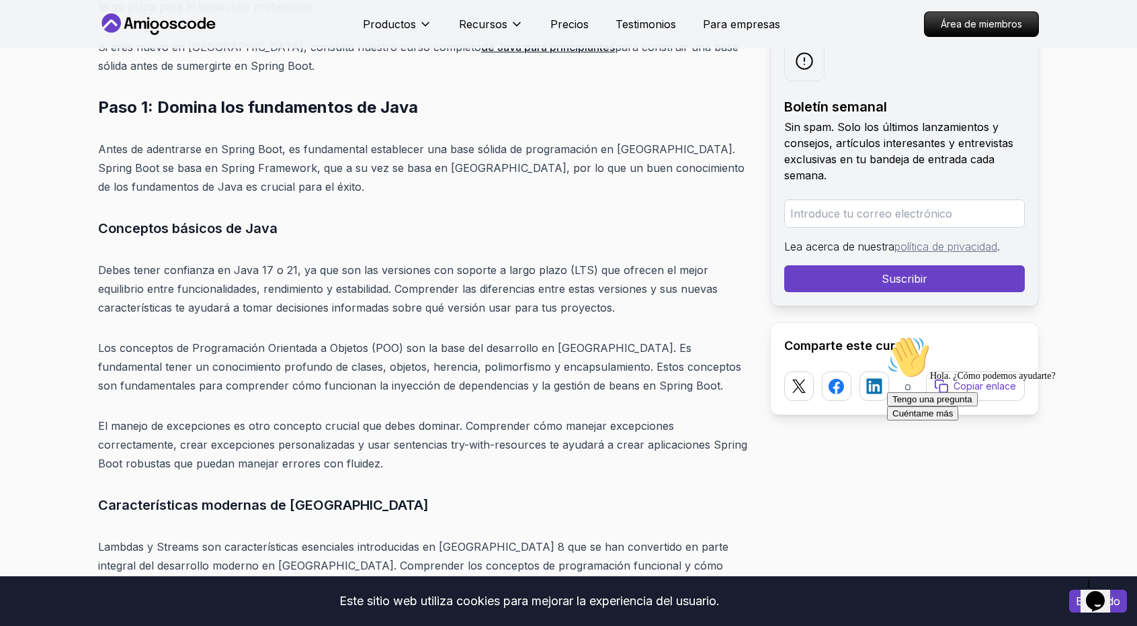
scroll to position [4597, 0]
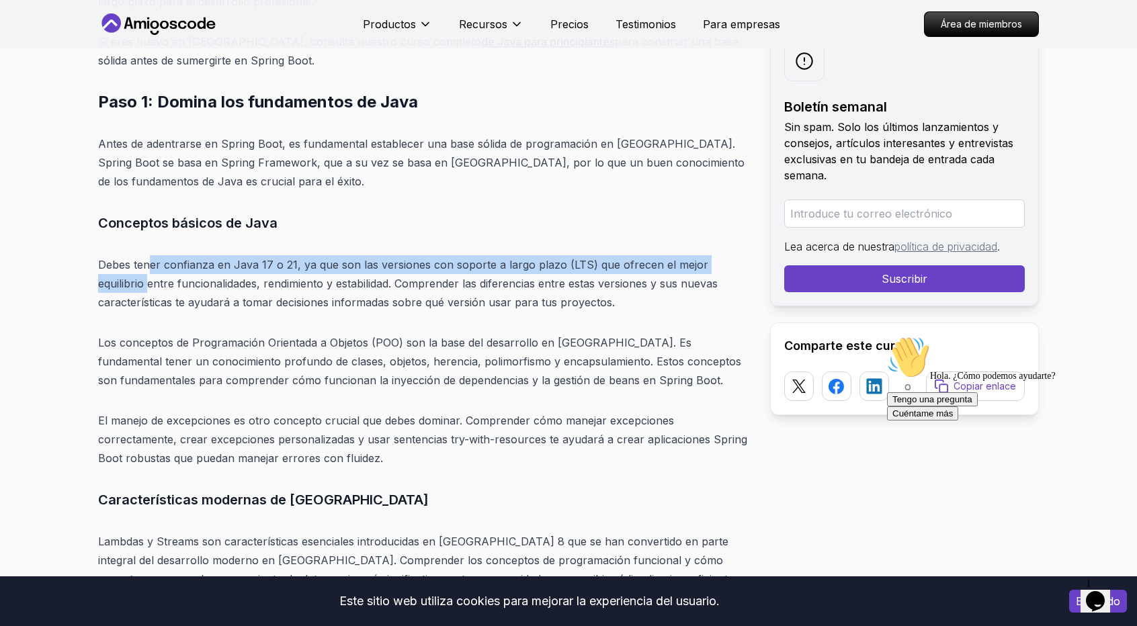
drag, startPoint x: 94, startPoint y: 255, endPoint x: 152, endPoint y: 249, distance: 58.1
click at [229, 258] on font "Debes tener confianza en Java 17 o 21, ya que son las versiones con soporte a l…" at bounding box center [407, 283] width 619 height 51
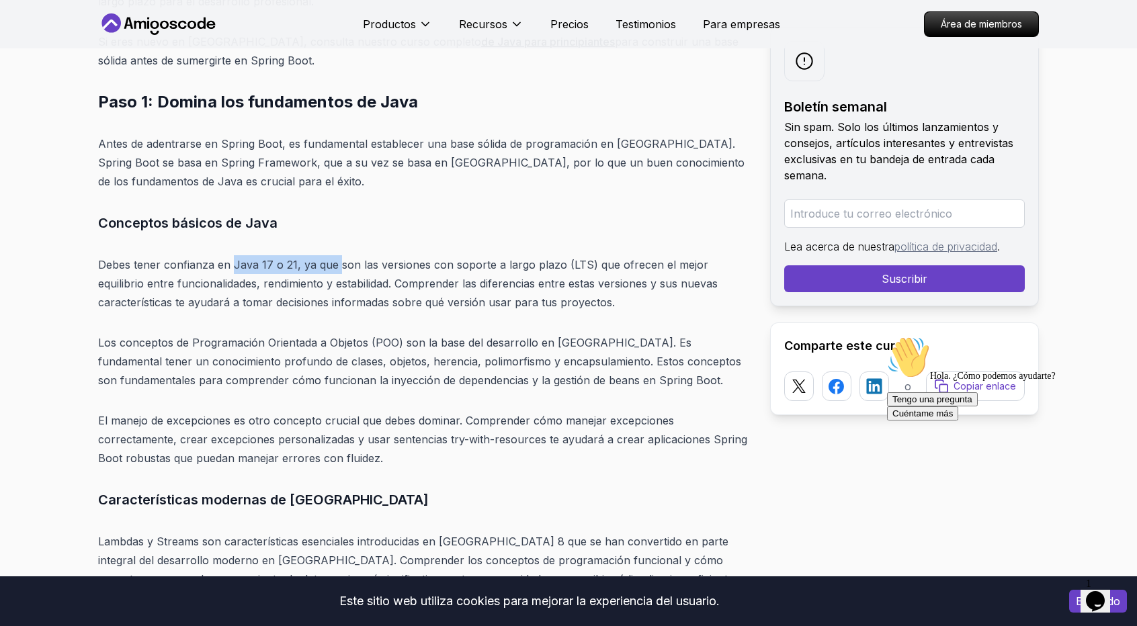
drag, startPoint x: 329, startPoint y: 241, endPoint x: 341, endPoint y: 242, distance: 12.2
click at [340, 258] on font "Debes tener confianza en Java 17 o 21, ya que son las versiones con soporte a l…" at bounding box center [407, 283] width 619 height 51
click at [343, 258] on font "Debes tener confianza en Java 17 o 21, ya que son las versiones con soporte a l…" at bounding box center [407, 283] width 619 height 51
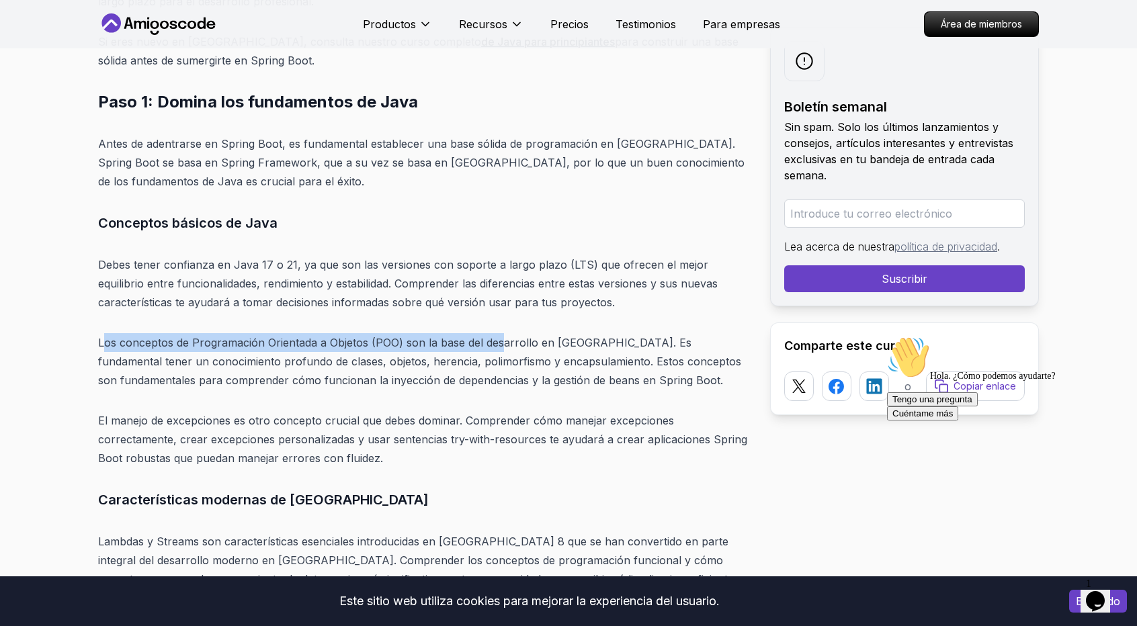
drag, startPoint x: 102, startPoint y: 322, endPoint x: 501, endPoint y: 300, distance: 399.7
click at [640, 280] on p "Debes tener confianza en Java 17 o 21, ya que son las versiones con soporte a l…" at bounding box center [423, 283] width 650 height 56
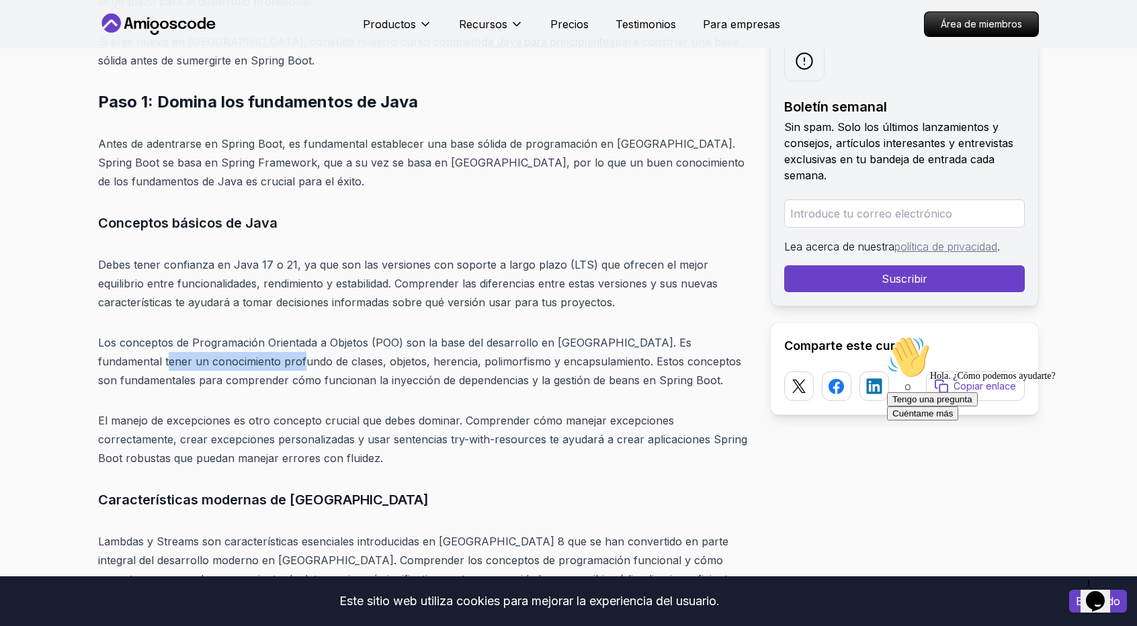
drag, startPoint x: 224, startPoint y: 342, endPoint x: 265, endPoint y: 339, distance: 40.4
click at [265, 339] on font "Los conceptos de Programación Orientada a Objetos (POO) son la base del desarro…" at bounding box center [419, 361] width 643 height 51
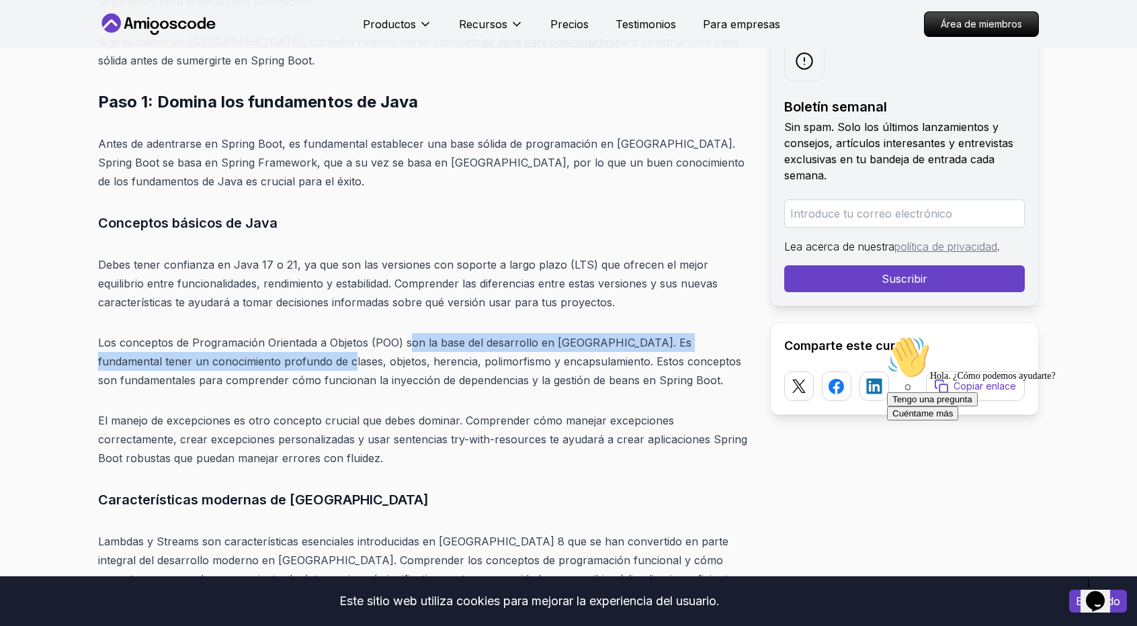
drag, startPoint x: 306, startPoint y: 333, endPoint x: 436, endPoint y: 331, distance: 129.7
click at [423, 333] on p "Los conceptos de Programación Orientada a Objetos (POO) son la base del desarro…" at bounding box center [423, 361] width 650 height 56
click at [436, 333] on p "Los conceptos de Programación Orientada a Objetos (POO) son la base del desarro…" at bounding box center [423, 361] width 650 height 56
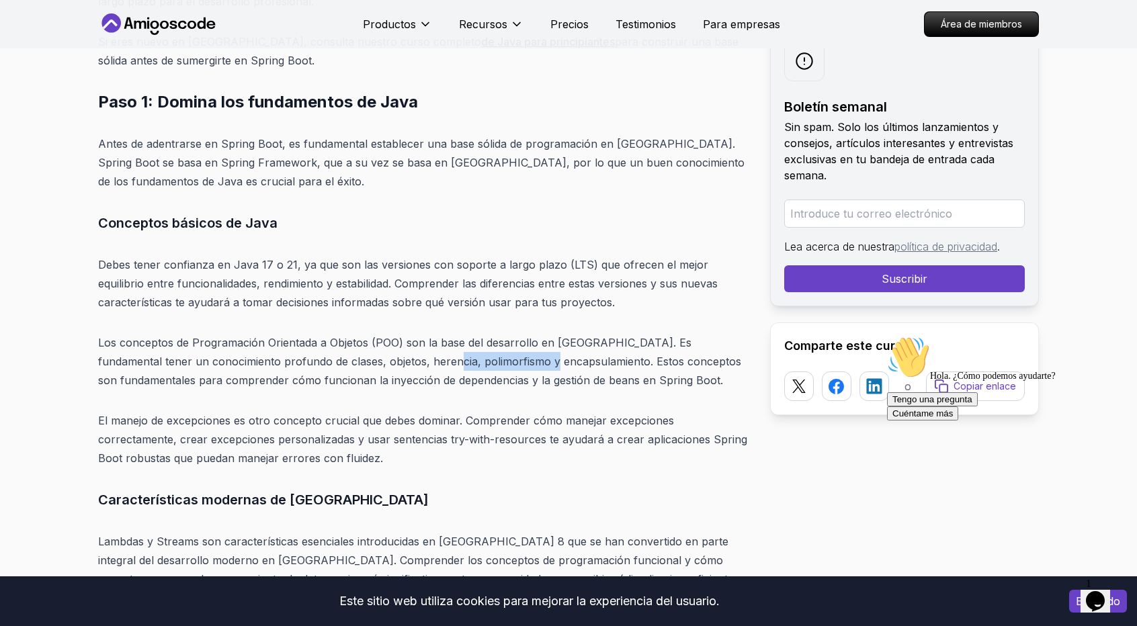
drag, startPoint x: 410, startPoint y: 340, endPoint x: 605, endPoint y: 339, distance: 194.9
click at [568, 339] on font "Los conceptos de Programación Orientada a Objetos (POO) son la base del desarro…" at bounding box center [419, 361] width 643 height 51
click at [613, 340] on font "Los conceptos de Programación Orientada a Objetos (POO) son la base del desarro…" at bounding box center [419, 361] width 643 height 51
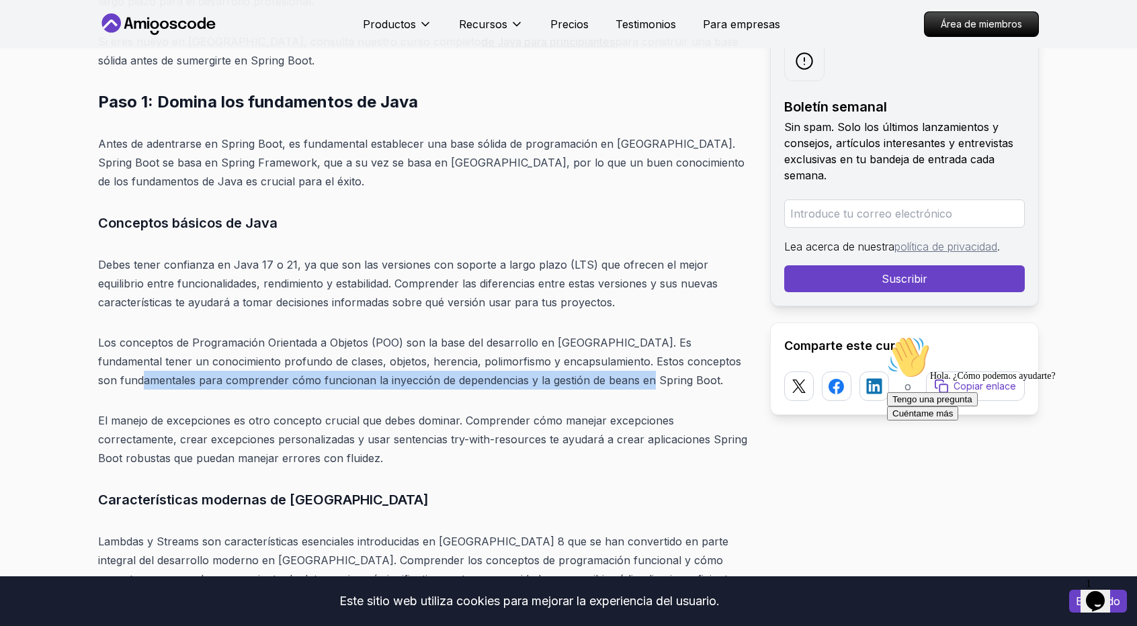
drag, startPoint x: 133, startPoint y: 358, endPoint x: 643, endPoint y: 369, distance: 510.1
click at [634, 369] on p "Los conceptos de Programación Orientada a Objetos (POO) son la base del desarro…" at bounding box center [423, 361] width 650 height 56
click at [643, 369] on p "Los conceptos de Programación Orientada a Objetos (POO) son la base del desarro…" at bounding box center [423, 361] width 650 height 56
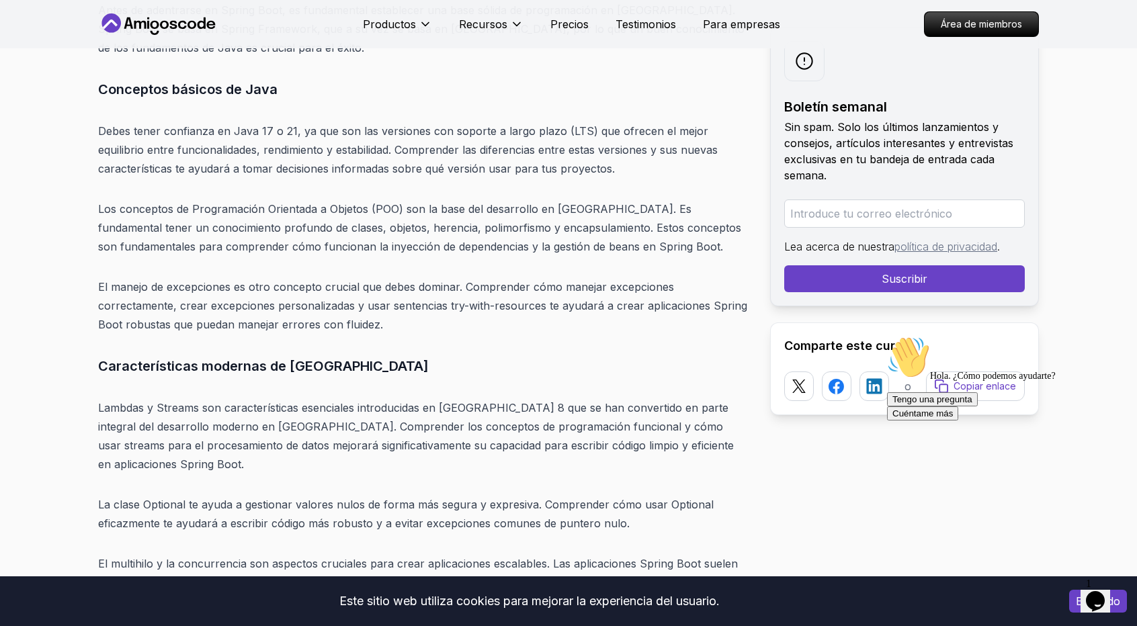
scroll to position [4732, 0]
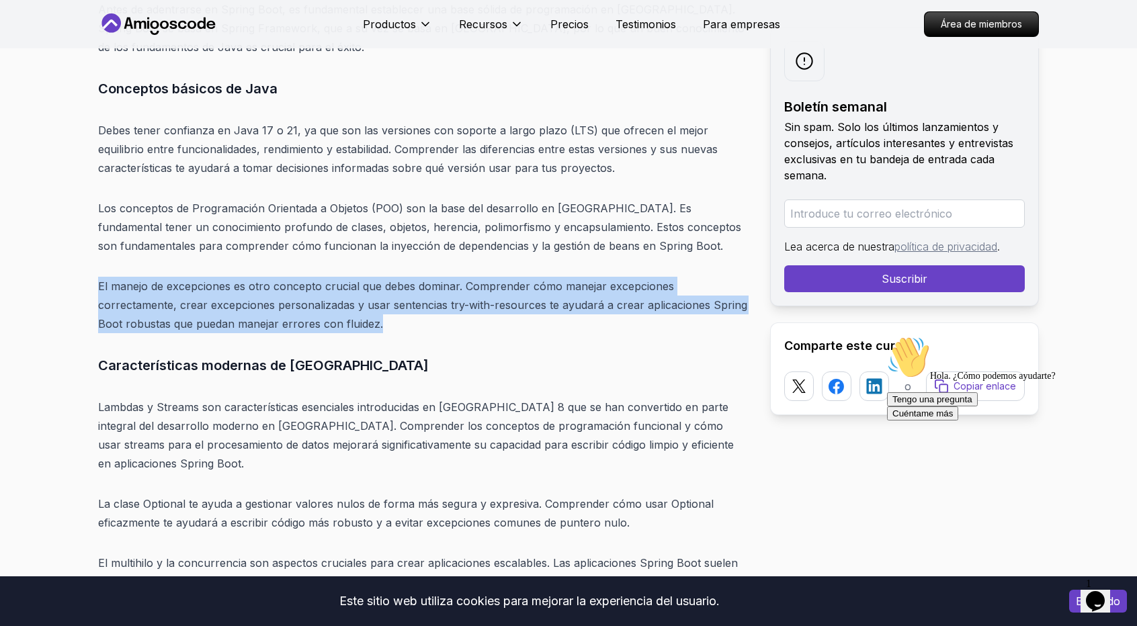
drag, startPoint x: 87, startPoint y: 269, endPoint x: 438, endPoint y: 296, distance: 352.4
click at [596, 289] on font "El manejo de excepciones es otro concepto crucial que debes dominar. Comprender…" at bounding box center [422, 305] width 649 height 51
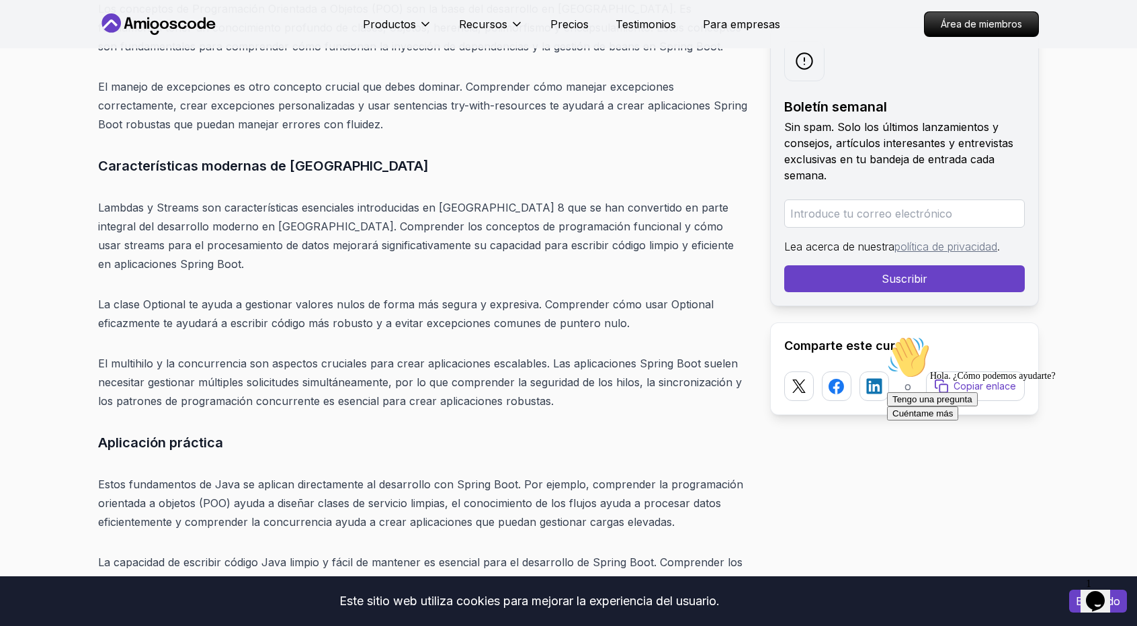
scroll to position [4933, 0]
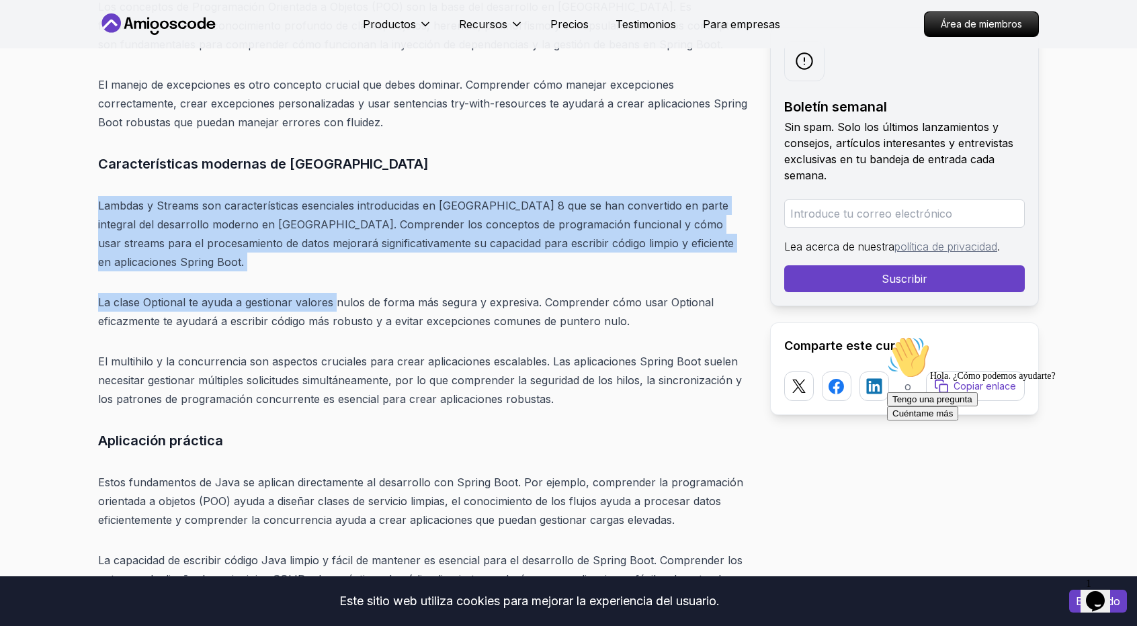
drag, startPoint x: 90, startPoint y: 195, endPoint x: 341, endPoint y: 242, distance: 255.7
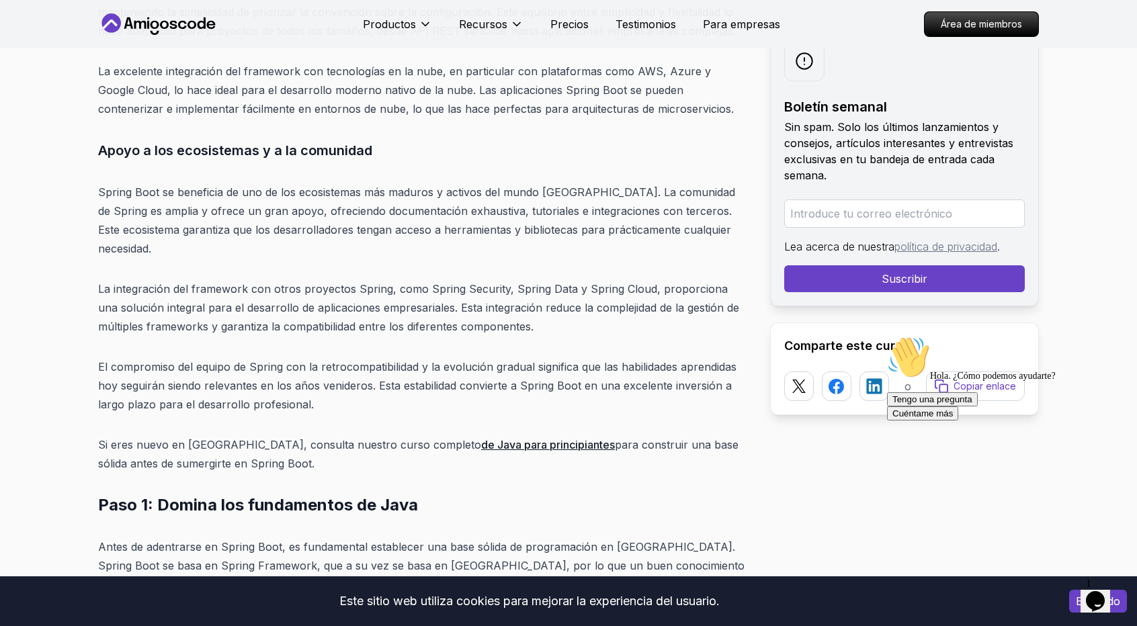
scroll to position [4194, 0]
